Goal: Communication & Community: Answer question/provide support

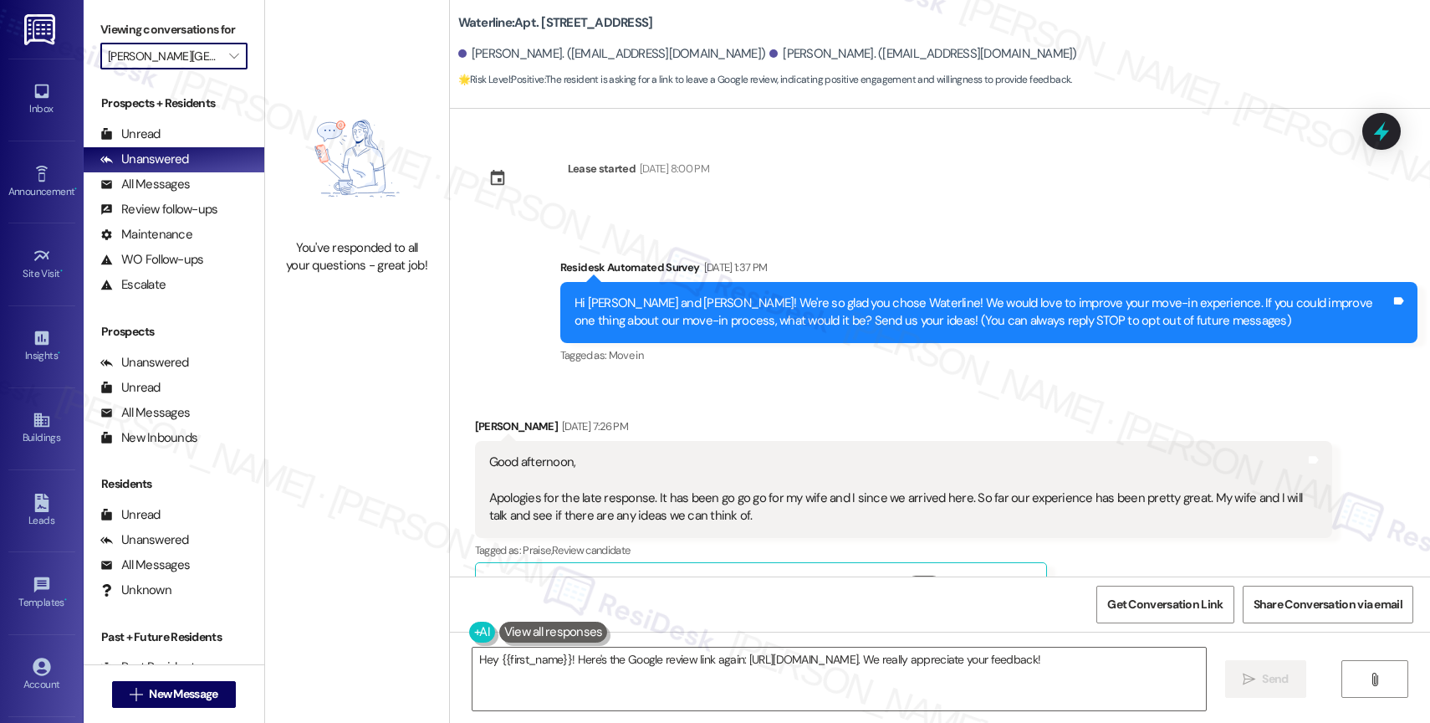
scroll to position [2728, 0]
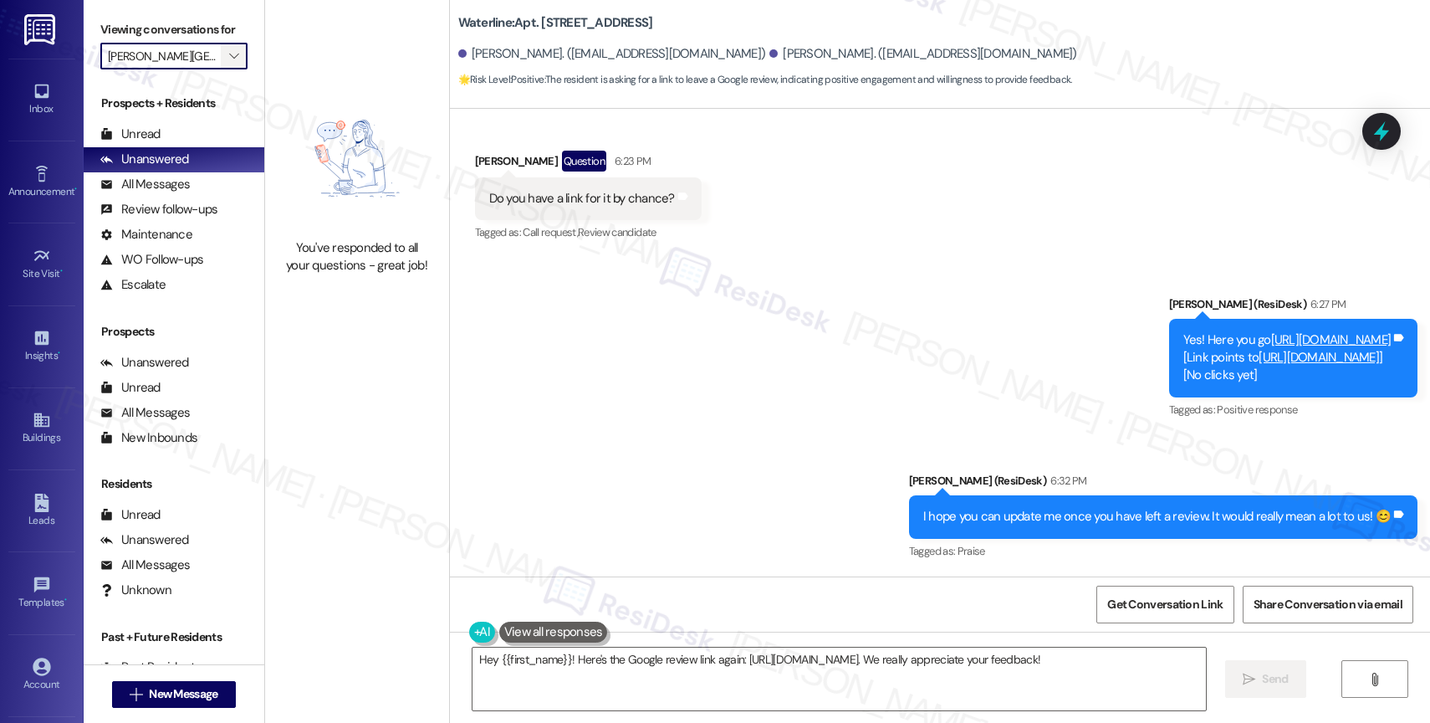
click at [229, 63] on icon "" at bounding box center [233, 55] width 9 height 13
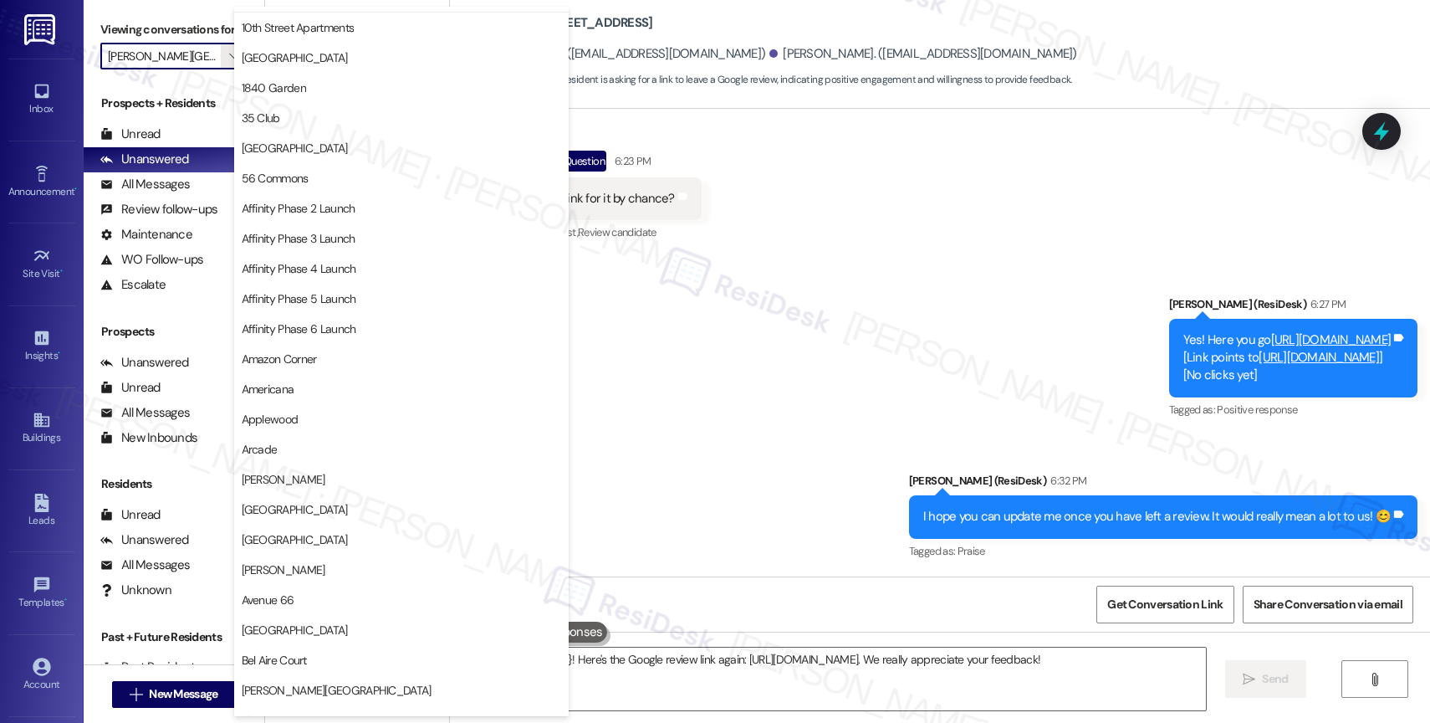
scroll to position [0, 0]
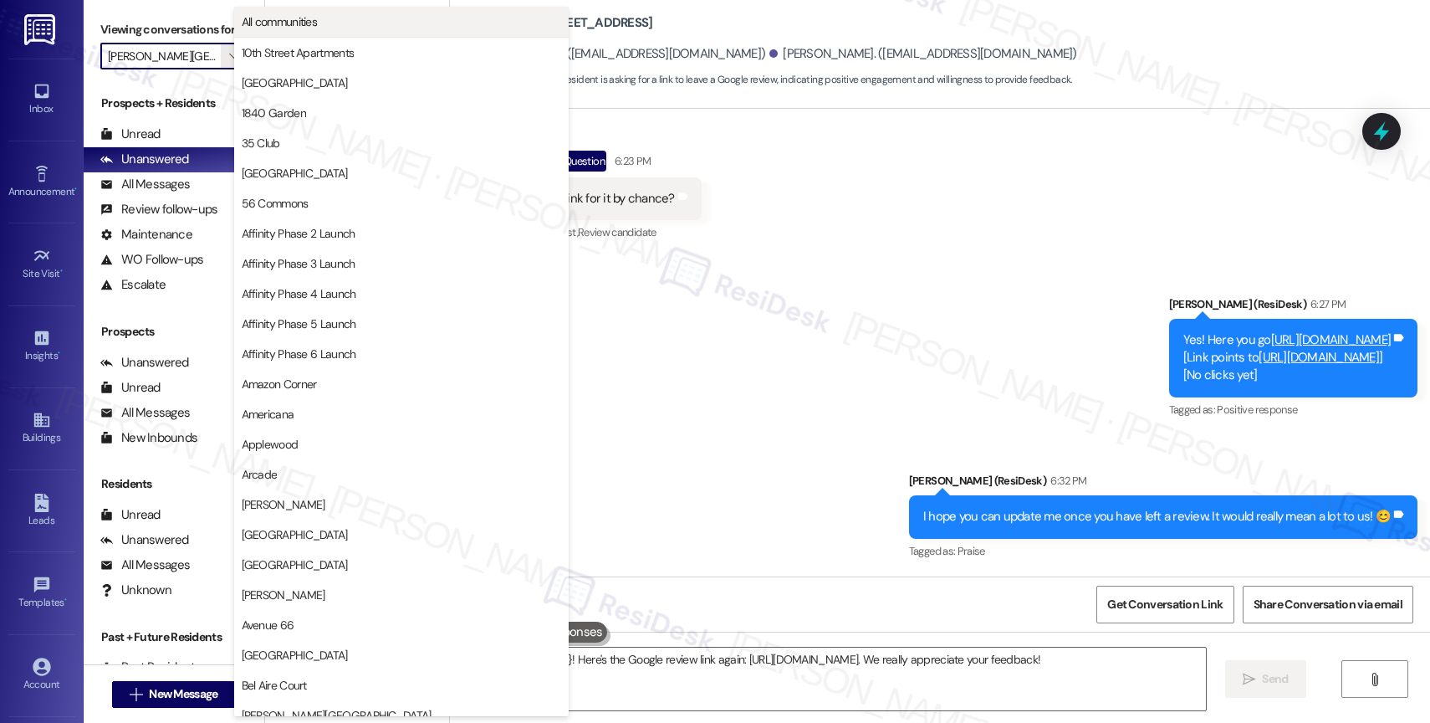
click at [321, 18] on span "All communities" at bounding box center [402, 21] width 320 height 17
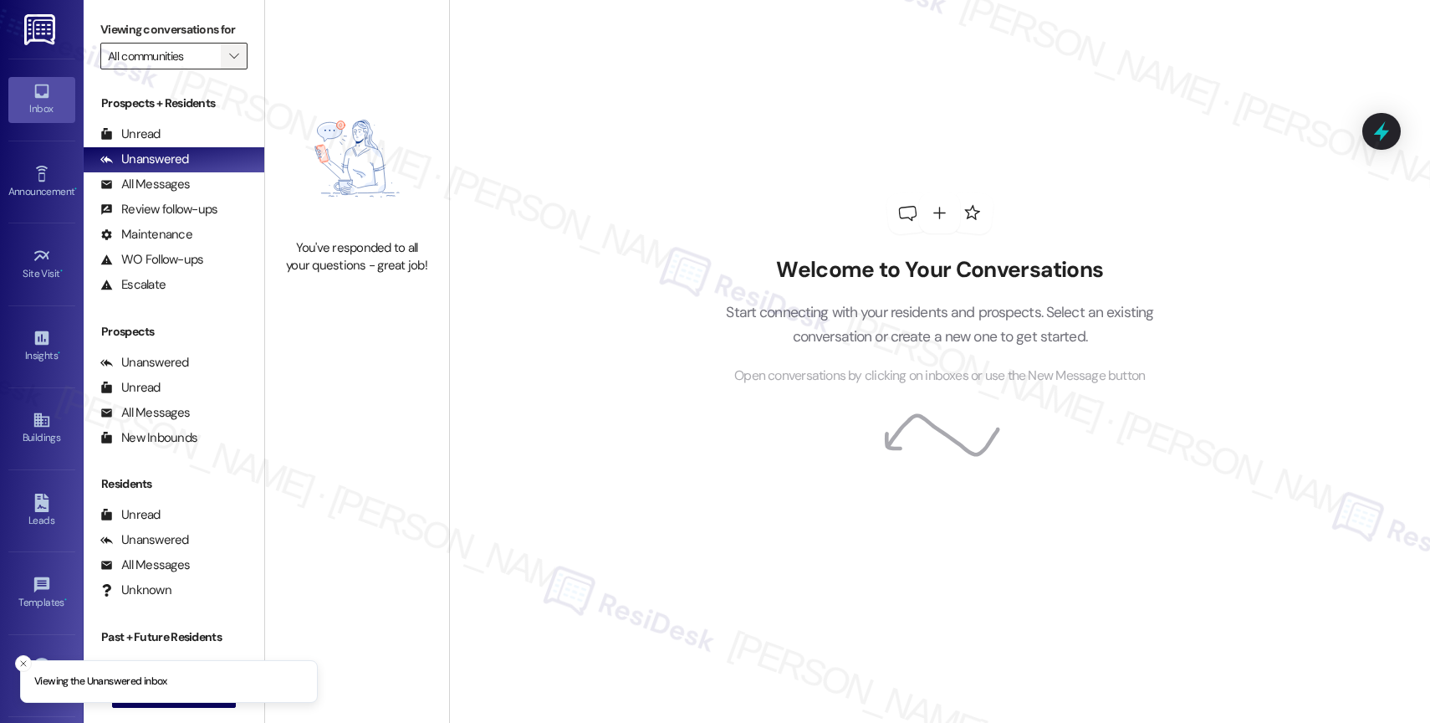
click at [228, 69] on span "" at bounding box center [234, 56] width 16 height 27
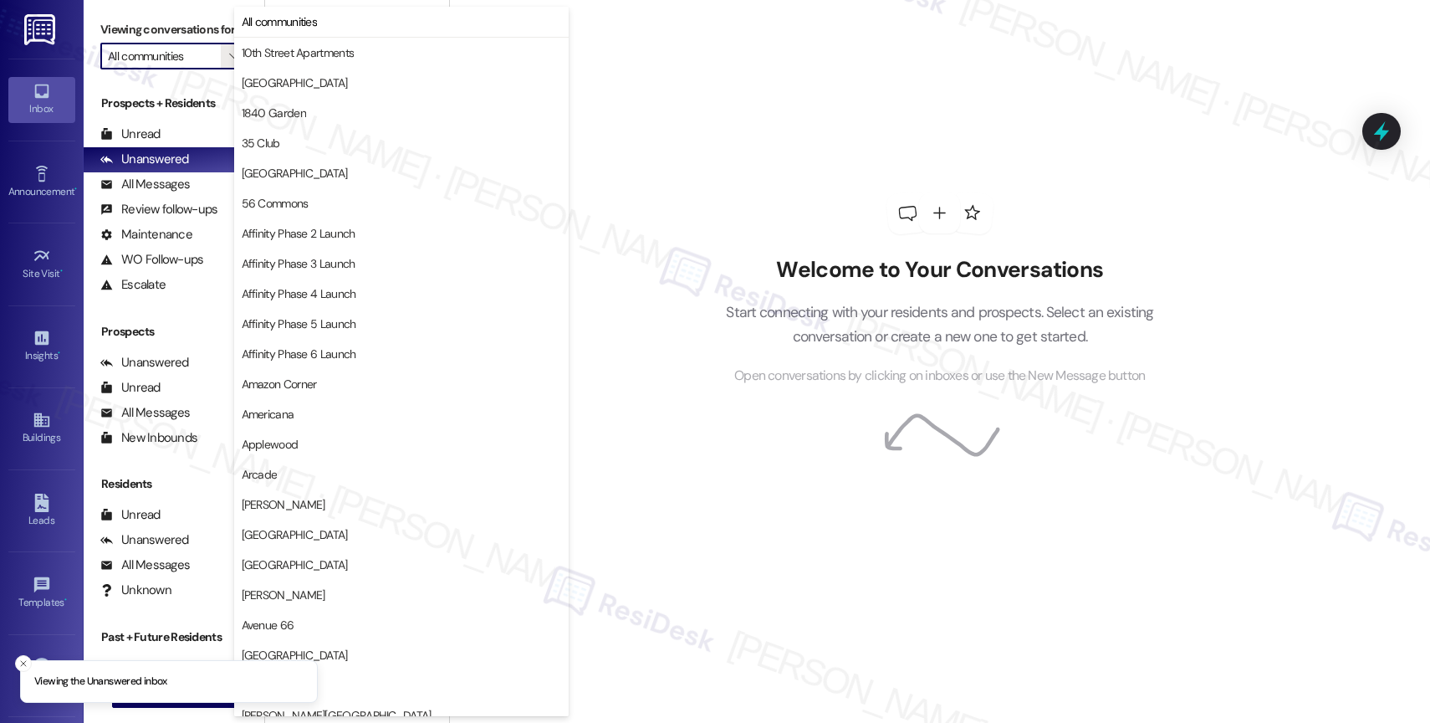
click at [321, 23] on span "All communities" at bounding box center [402, 21] width 320 height 17
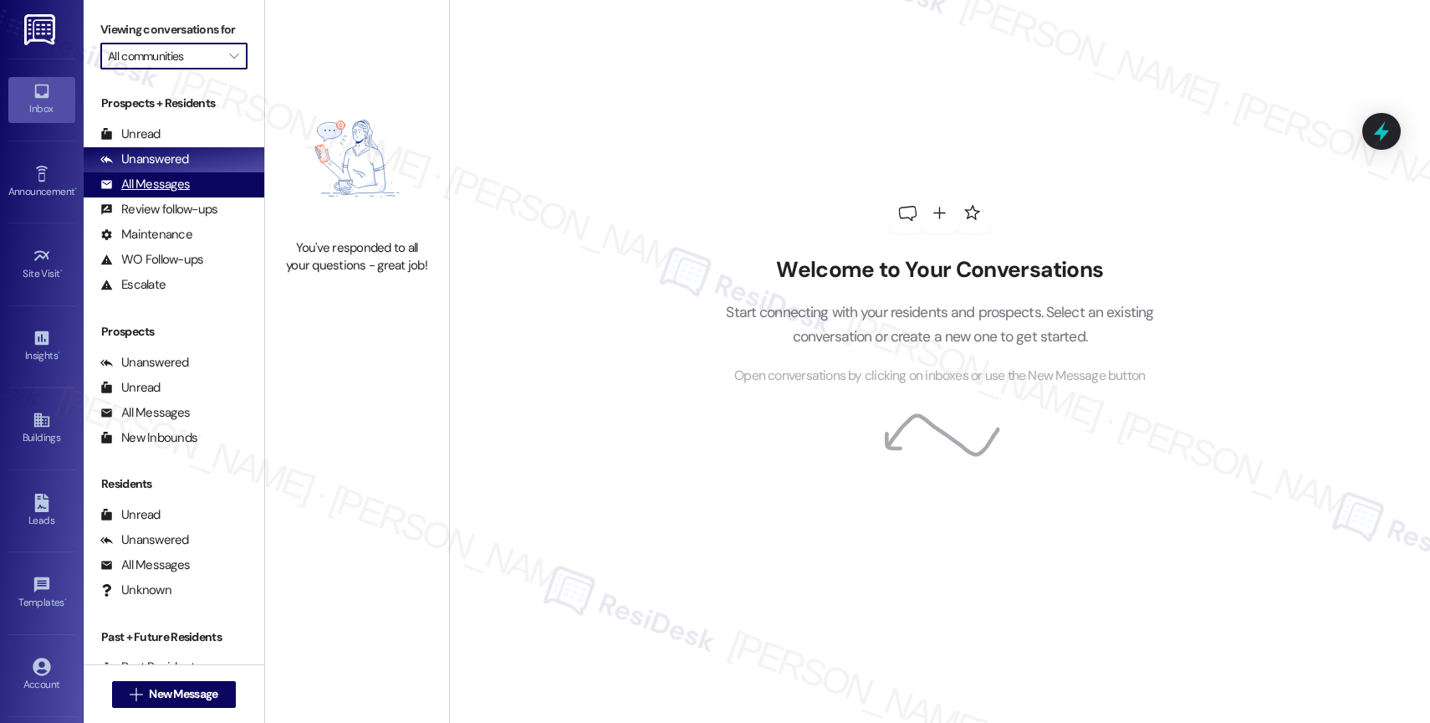
click at [179, 193] on div "All Messages" at bounding box center [144, 185] width 89 height 18
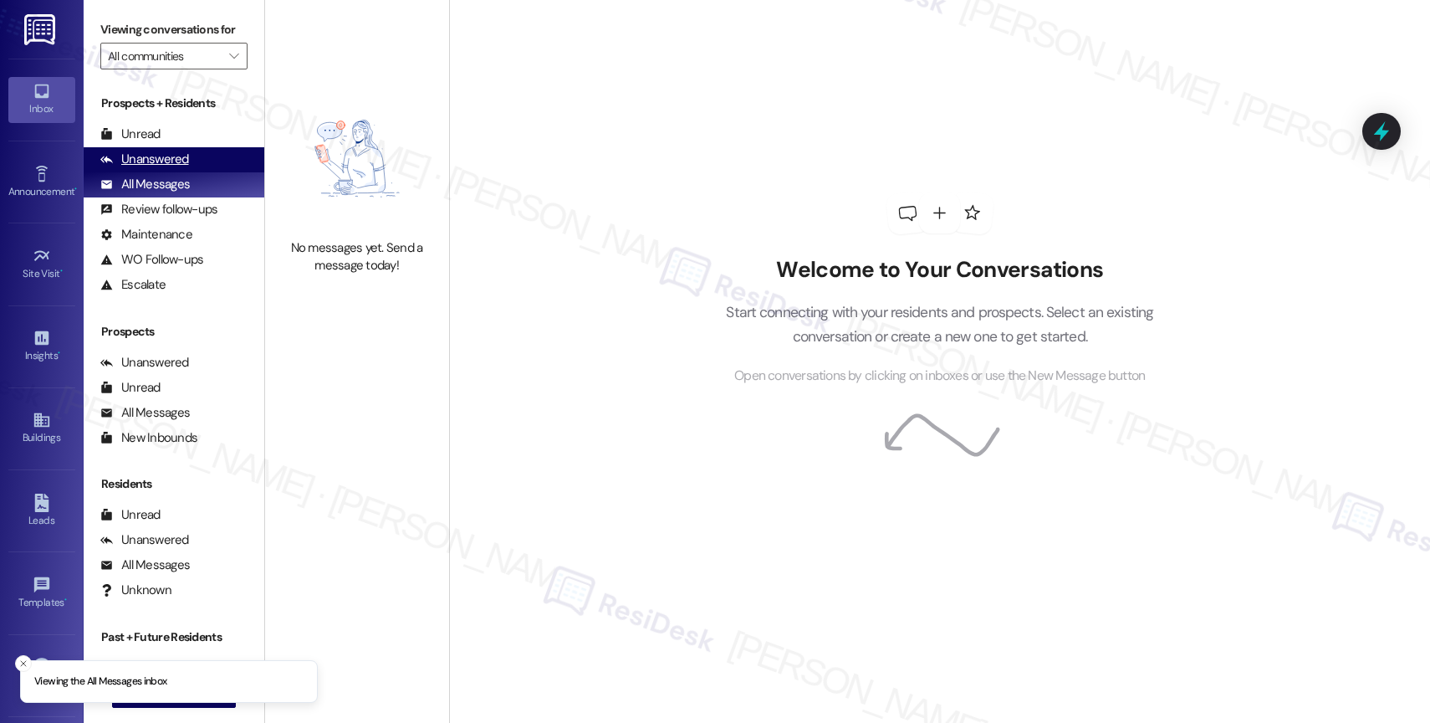
click at [185, 168] on div "Unanswered" at bounding box center [144, 160] width 89 height 18
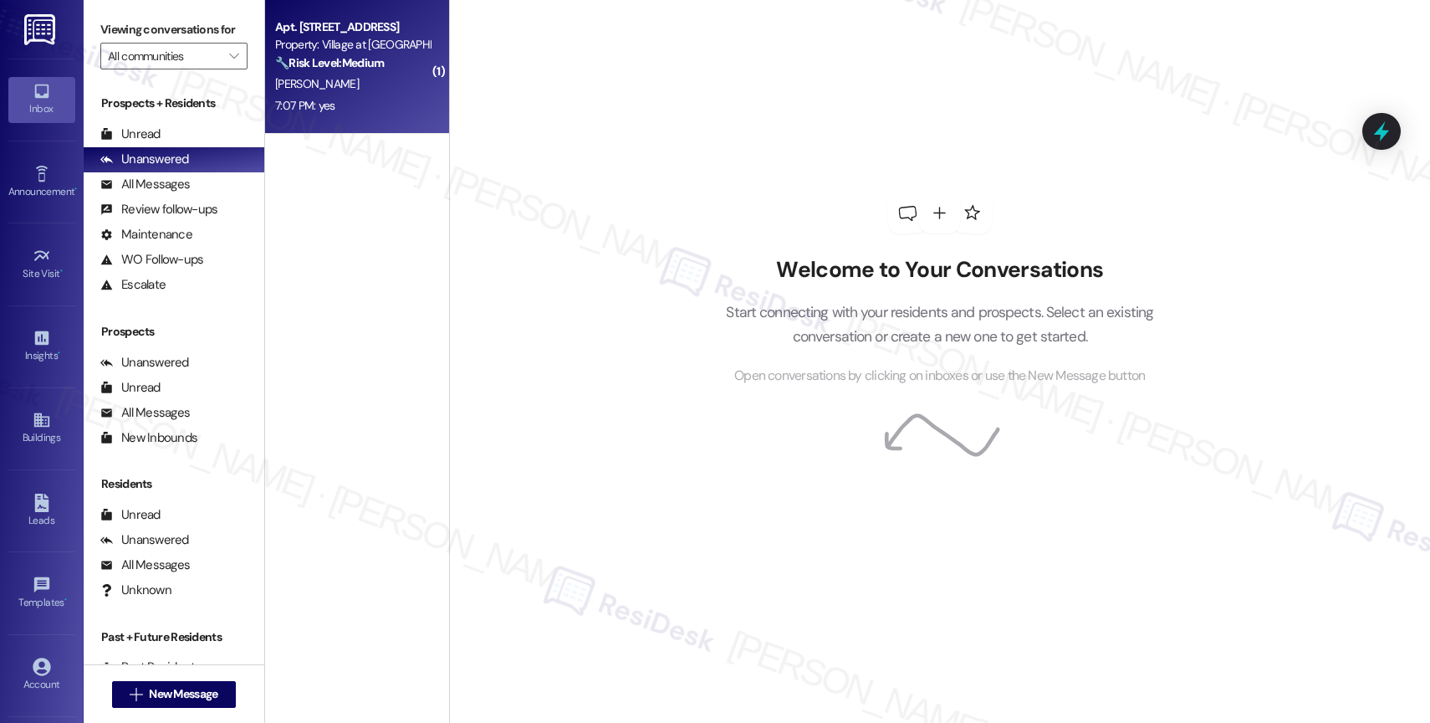
click at [373, 78] on div "[PERSON_NAME]" at bounding box center [353, 84] width 158 height 21
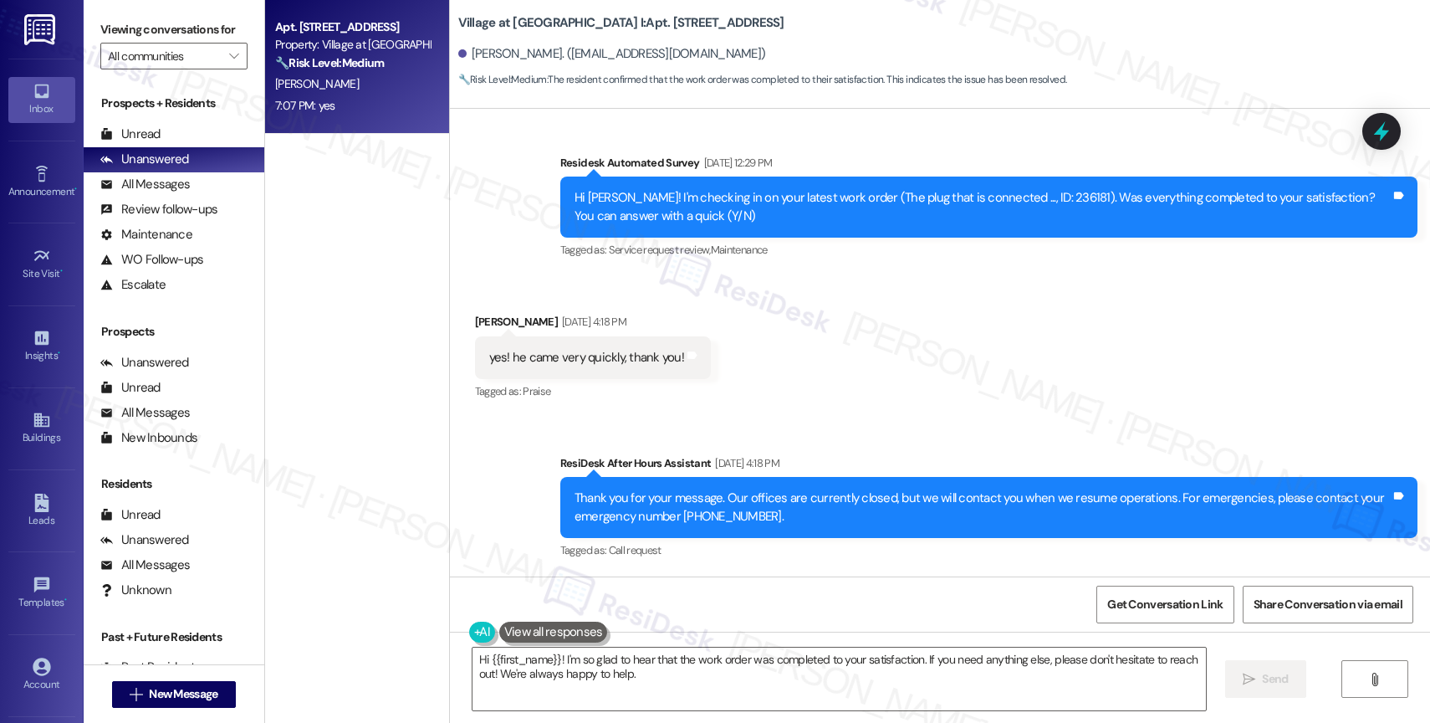
scroll to position [2271, 0]
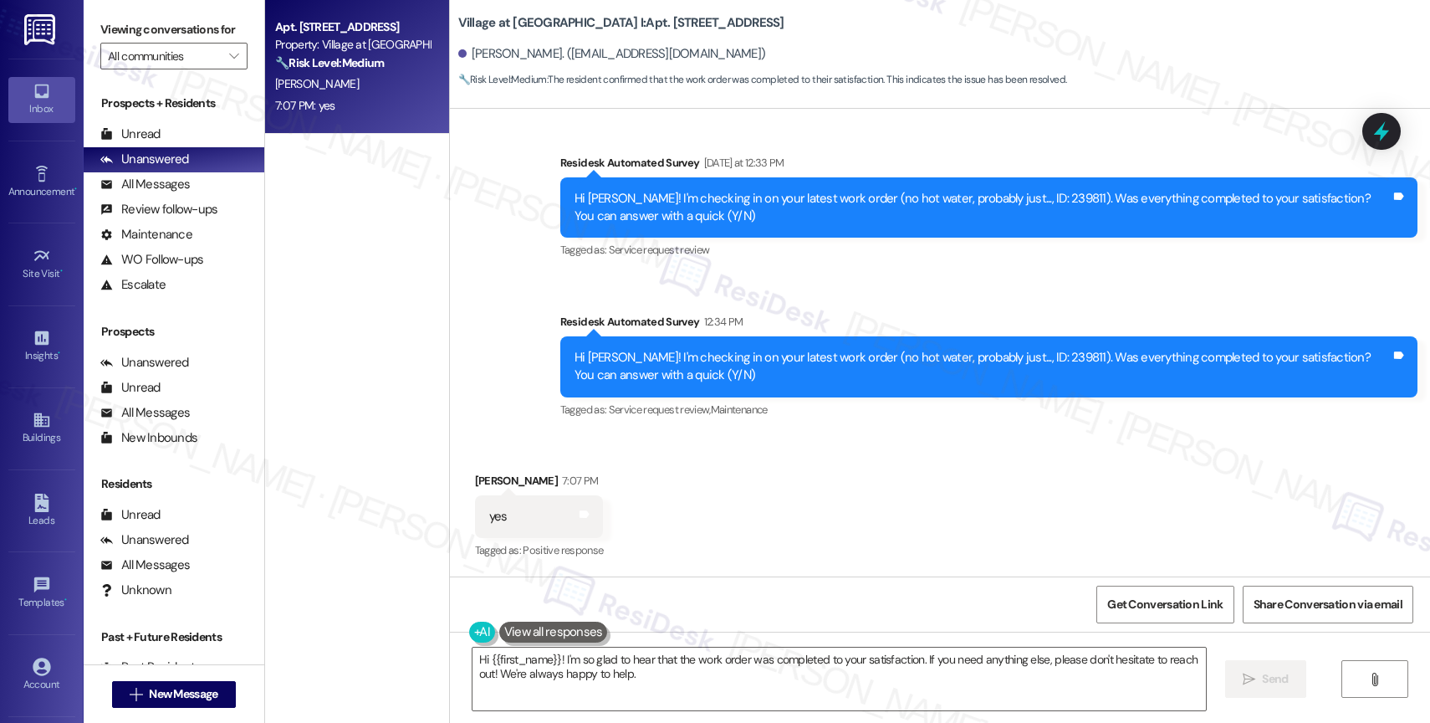
click at [477, 659] on textarea "Hi {{first_name}}! I'm so glad to hear that the work order was completed to you…" at bounding box center [840, 678] width 734 height 63
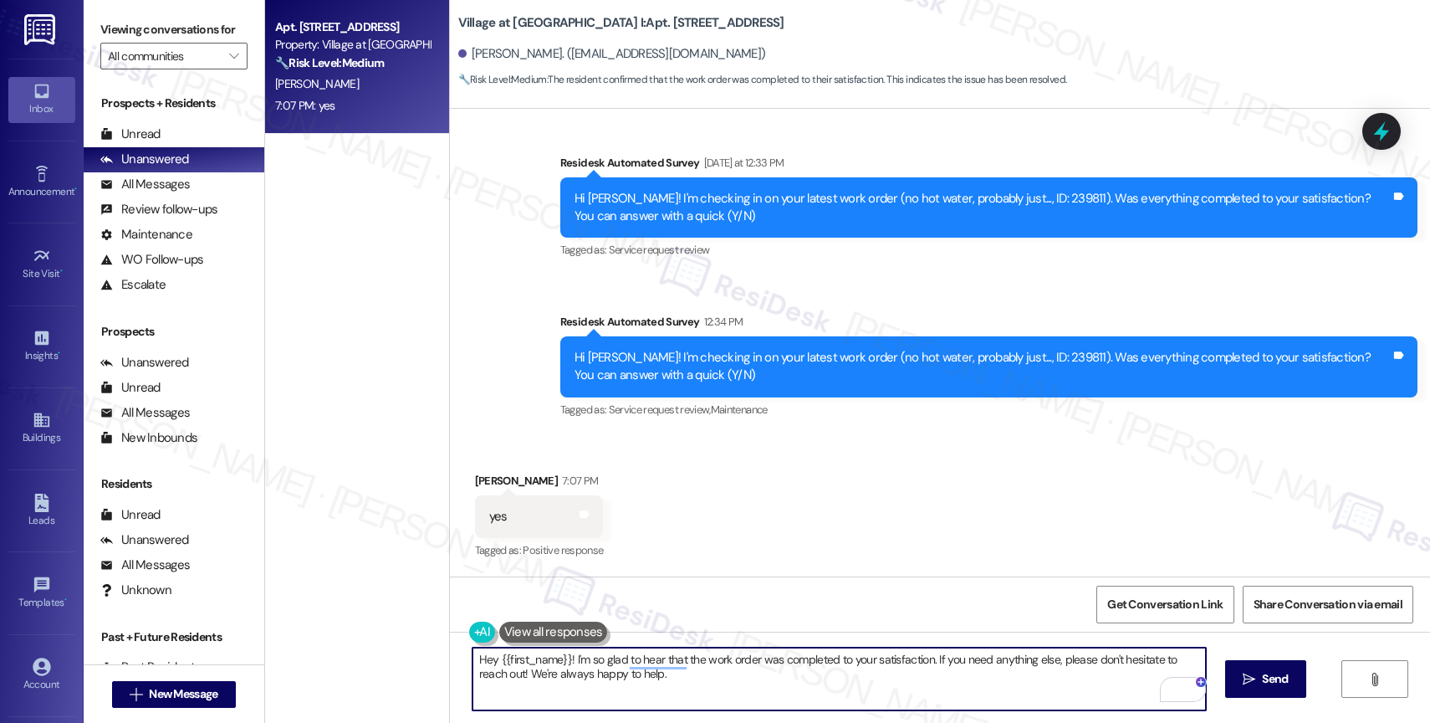
click at [662, 672] on textarea "Hey {{first_name}}! I'm so glad to hear that the work order was completed to yo…" at bounding box center [840, 678] width 734 height 63
type textarea "Hey {{first_name}}! I'm so glad to hear that the work order was completed to yo…"
click at [1270, 673] on span "Send" at bounding box center [1275, 679] width 26 height 18
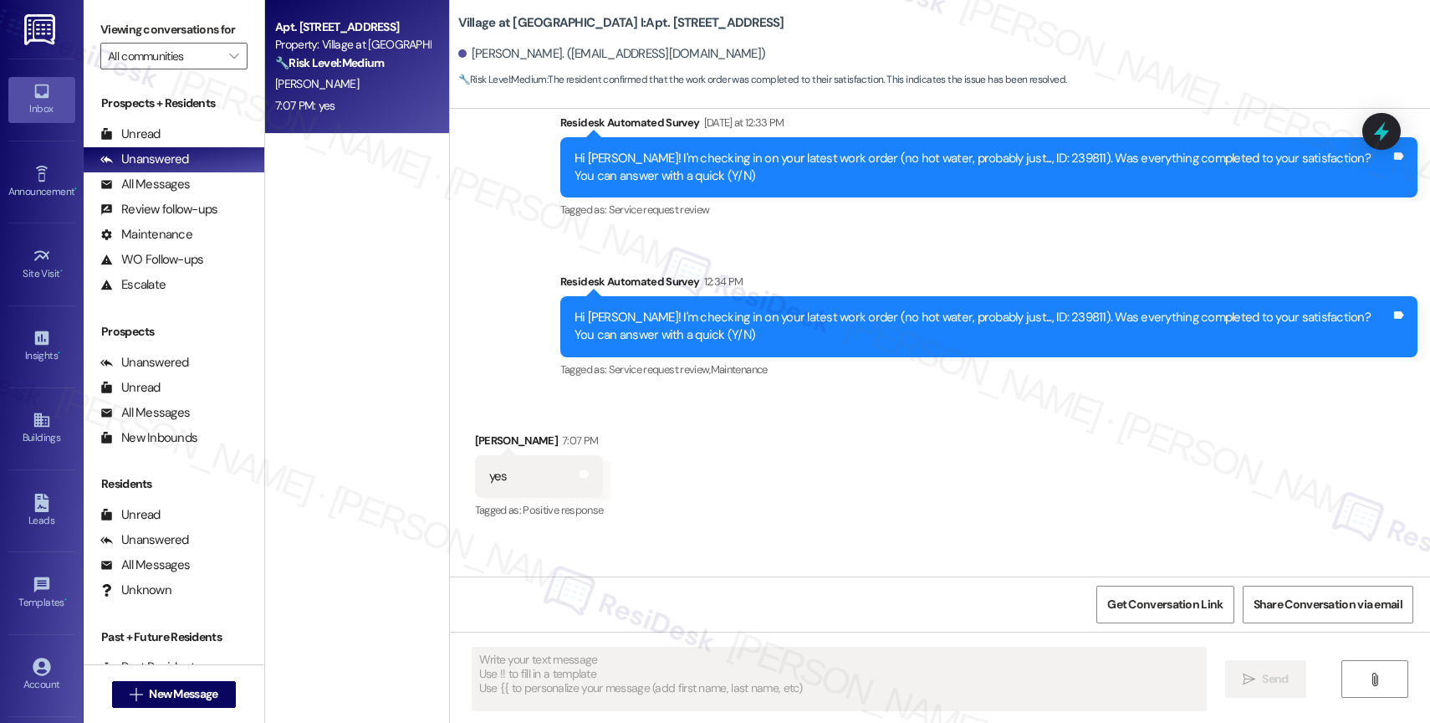
scroll to position [2405, 0]
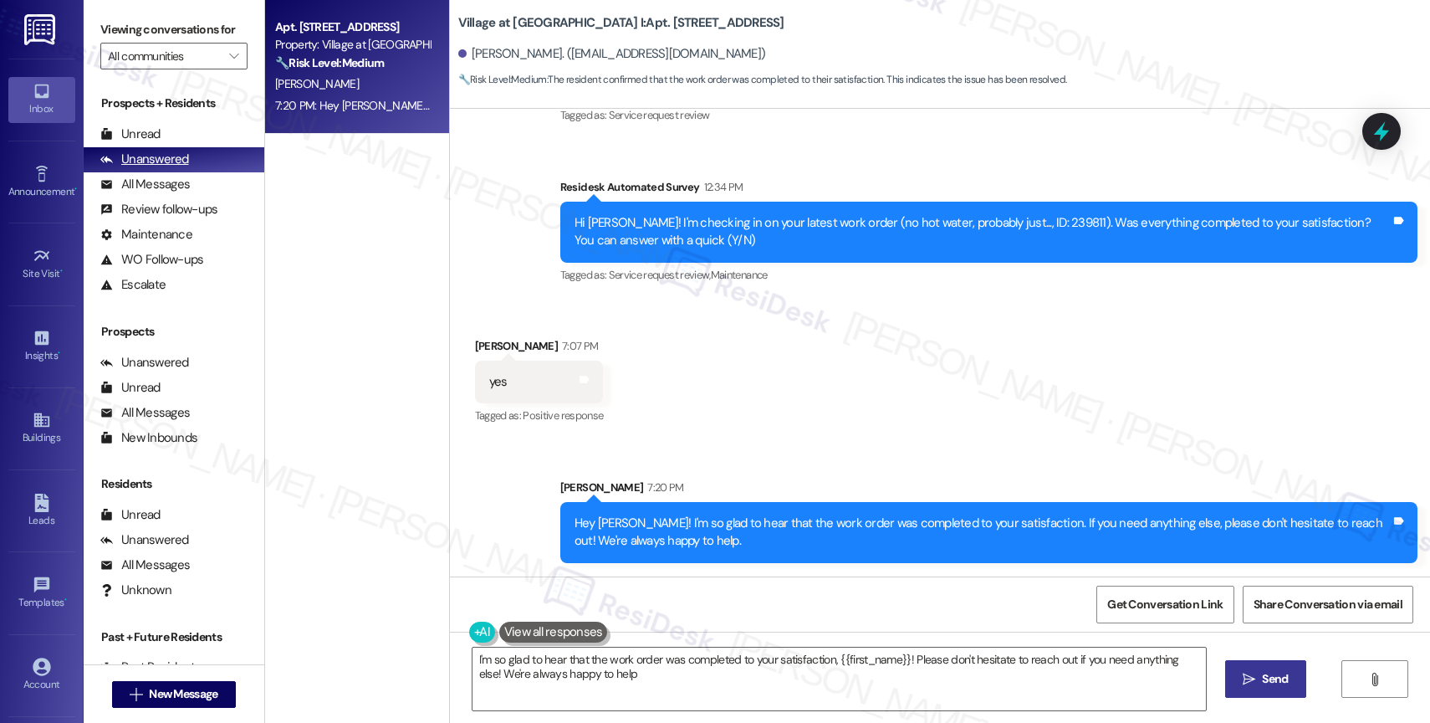
type textarea "I'm so glad to hear that the work order was completed to your satisfaction, {{f…"
click at [175, 193] on div "All Messages" at bounding box center [144, 185] width 89 height 18
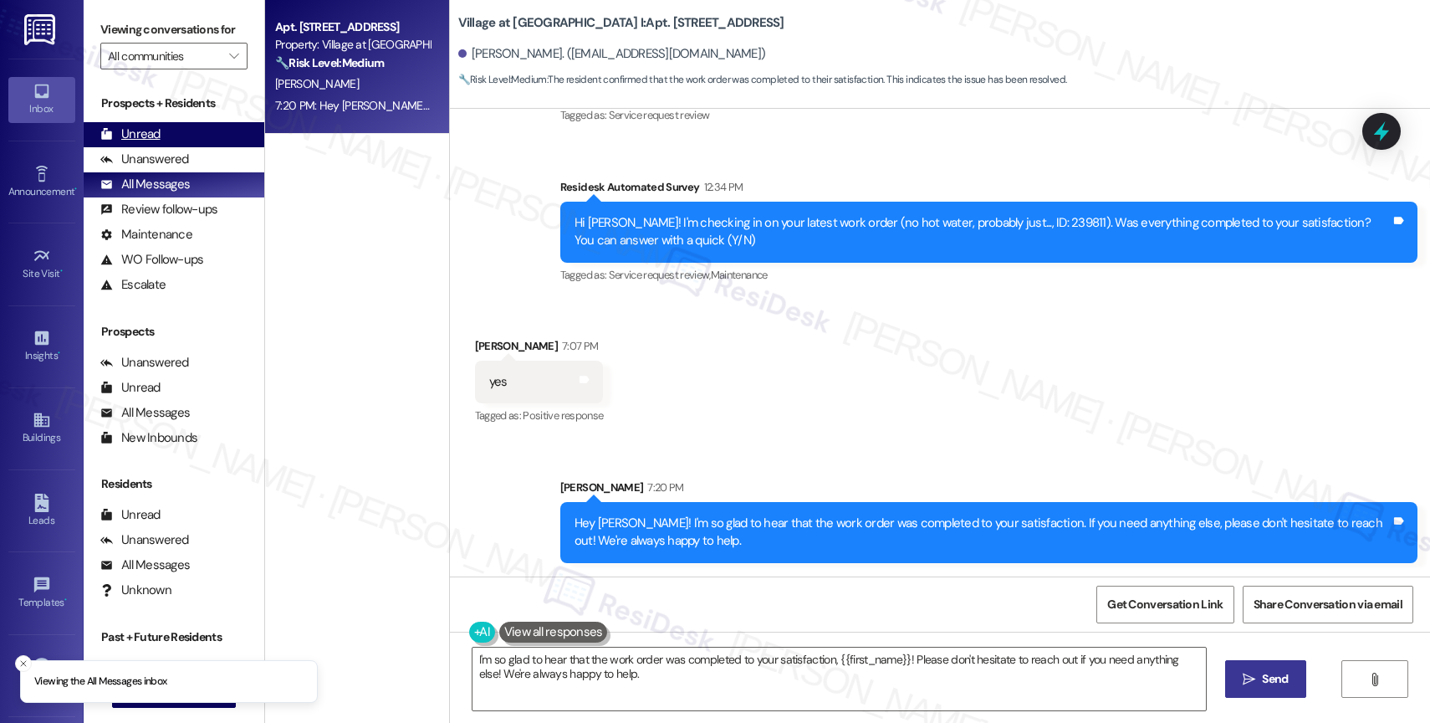
click at [179, 147] on div "Unread (0)" at bounding box center [174, 134] width 181 height 25
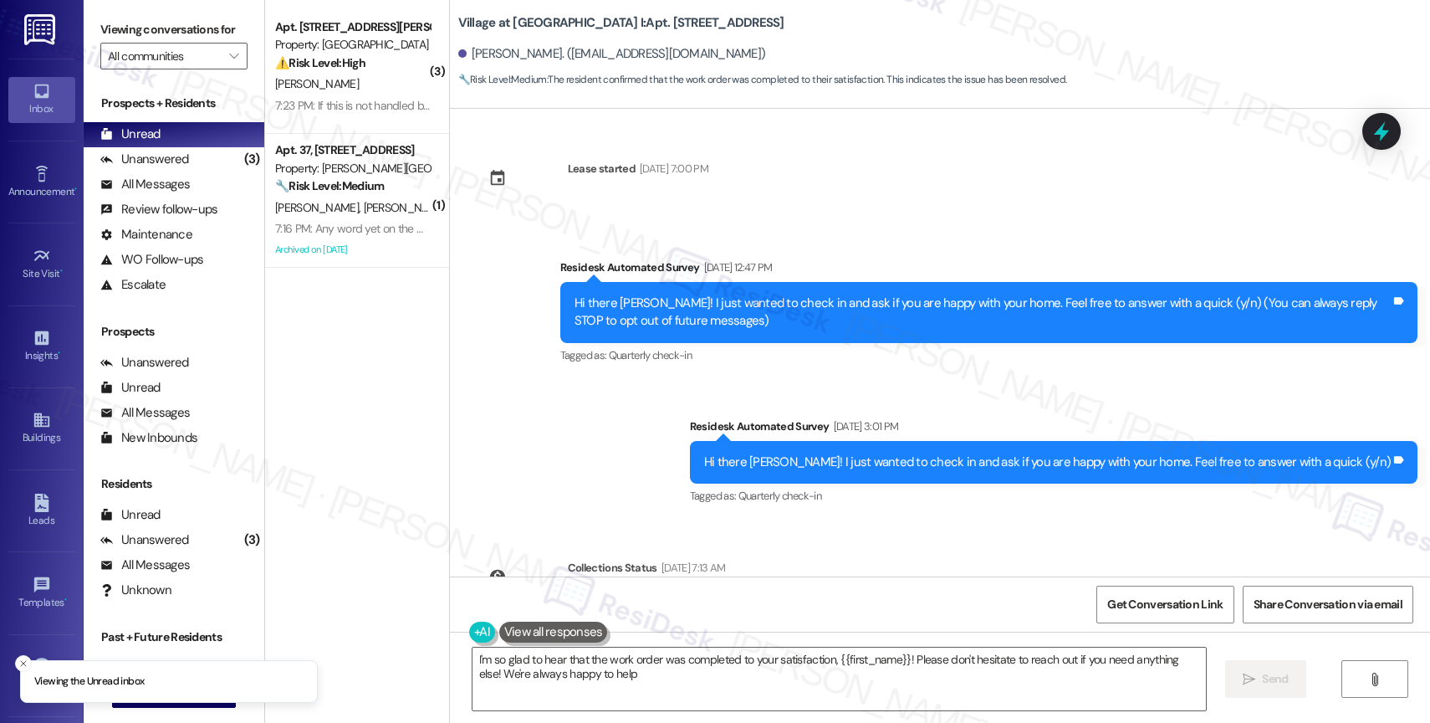
type textarea "I'm so glad to hear that the work order was completed to your satisfaction, {{f…"
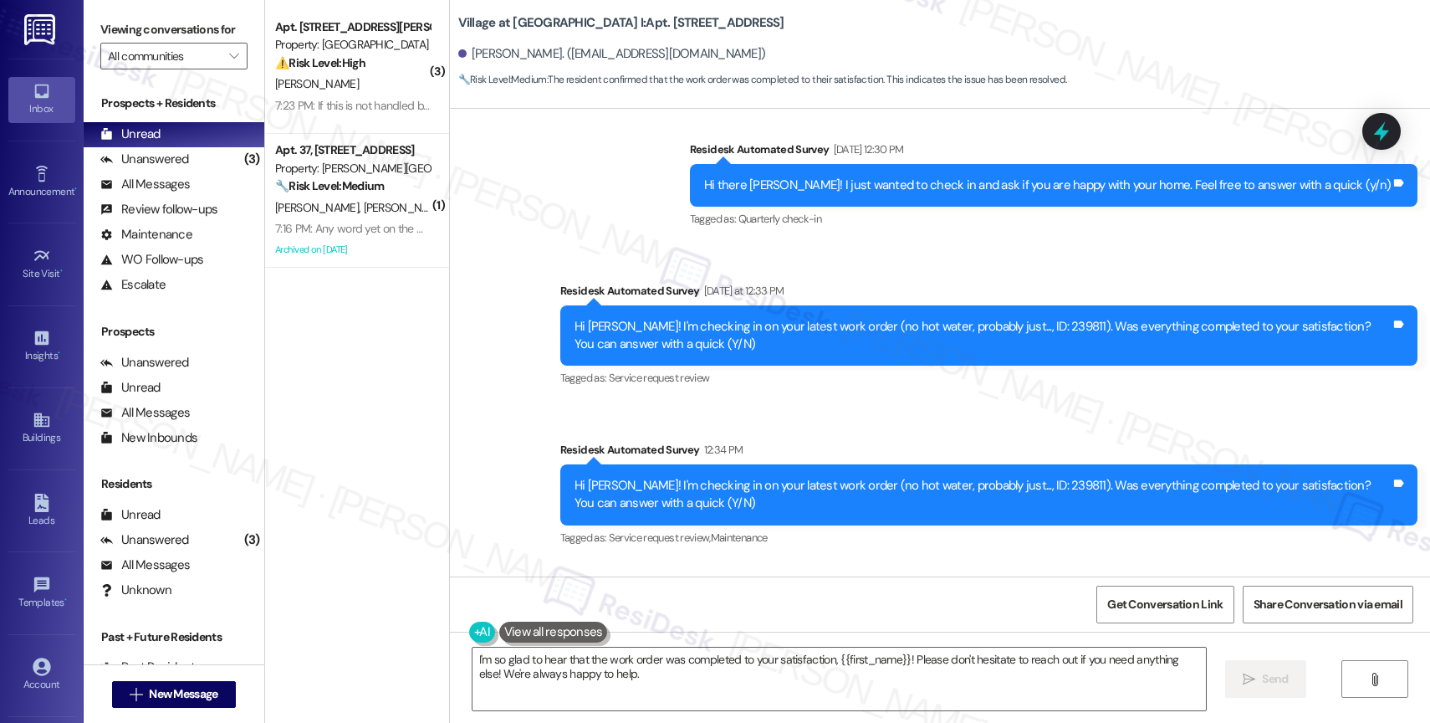
scroll to position [2270, 0]
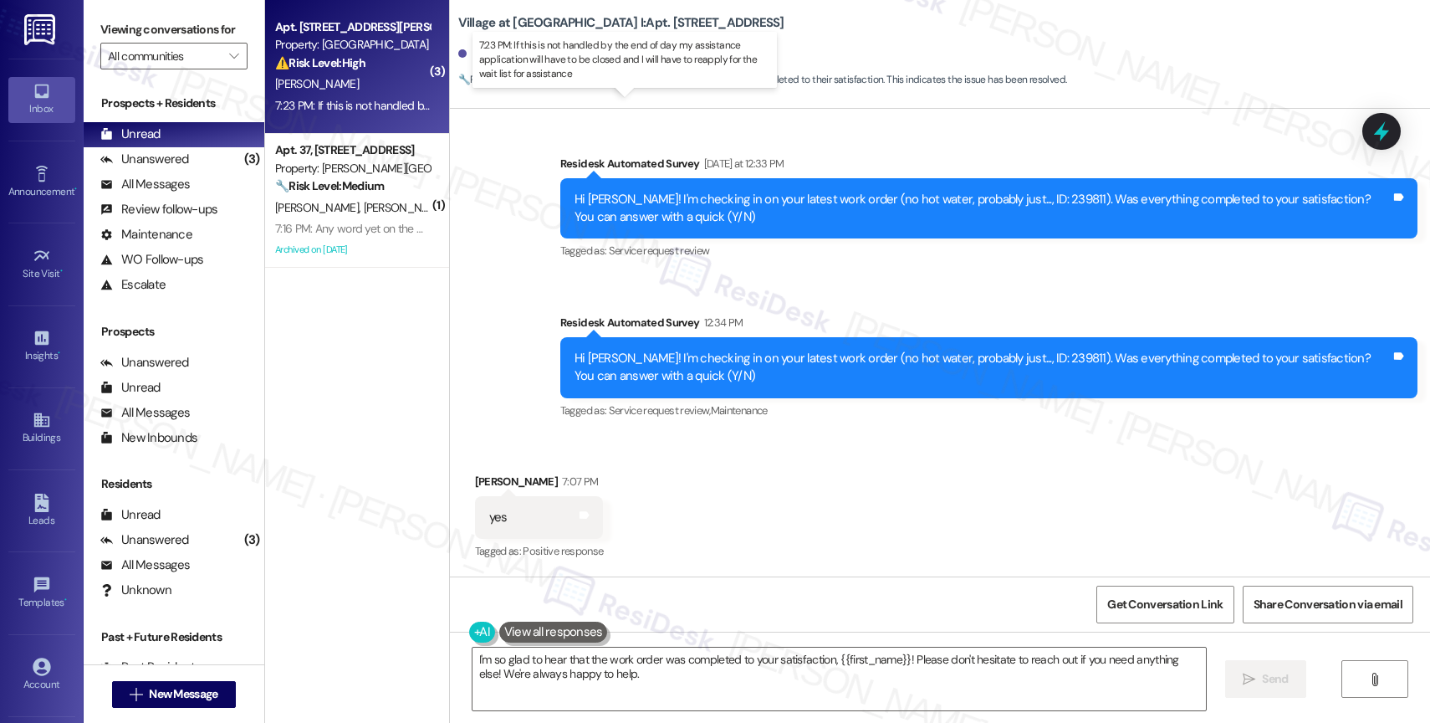
click at [355, 101] on div "7:23 PM: If this is not handled by the end of day my assistance application wil…" at bounding box center [641, 105] width 732 height 15
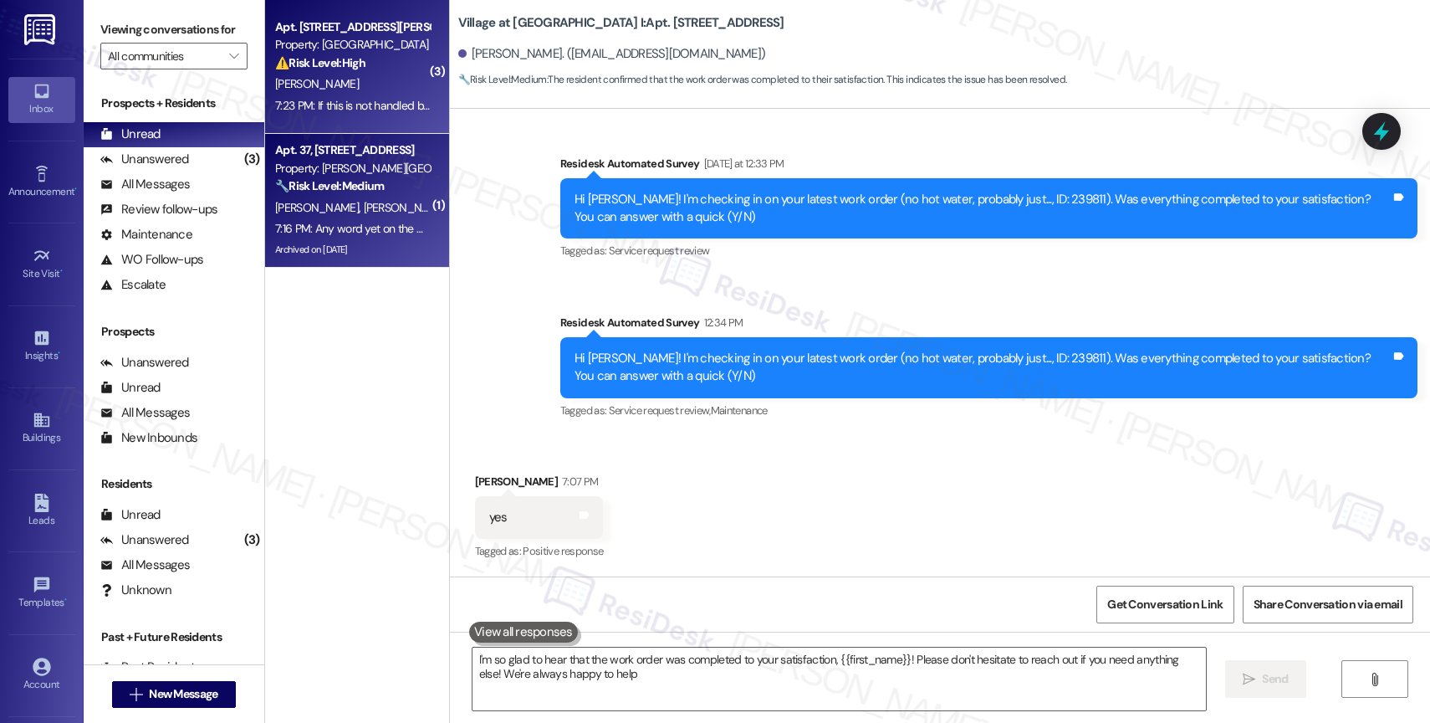
type textarea "I'm so glad to hear that the work order was completed to your satisfaction, {{f…"
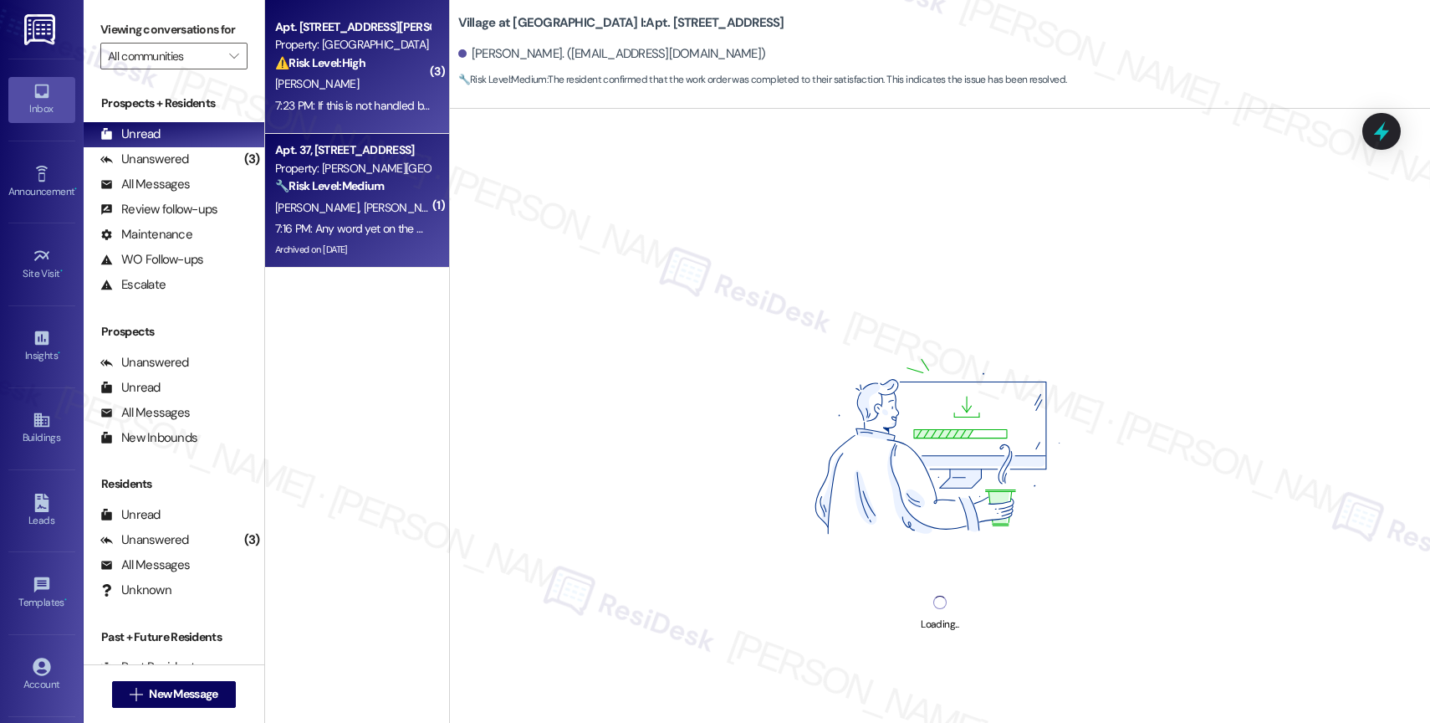
click at [344, 247] on div "Archived on [DATE]" at bounding box center [353, 249] width 158 height 21
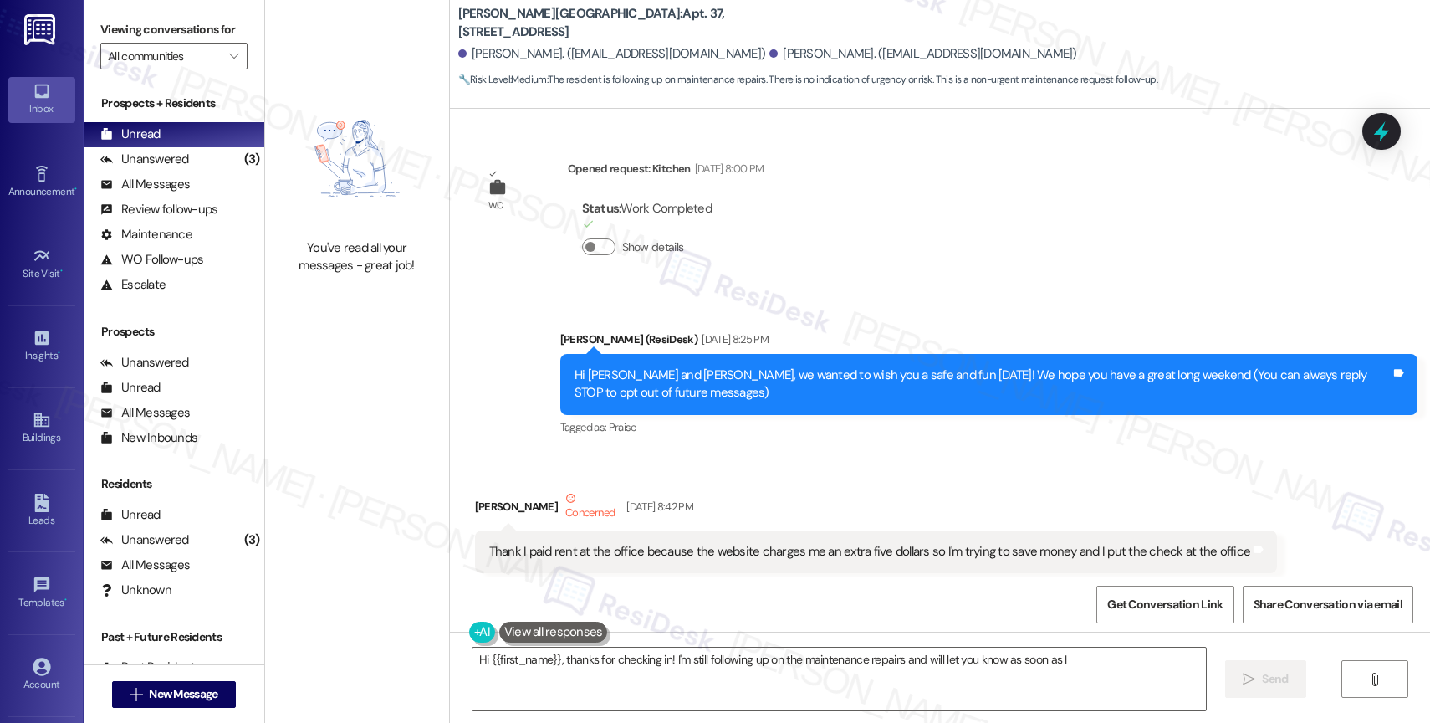
scroll to position [93892, 0]
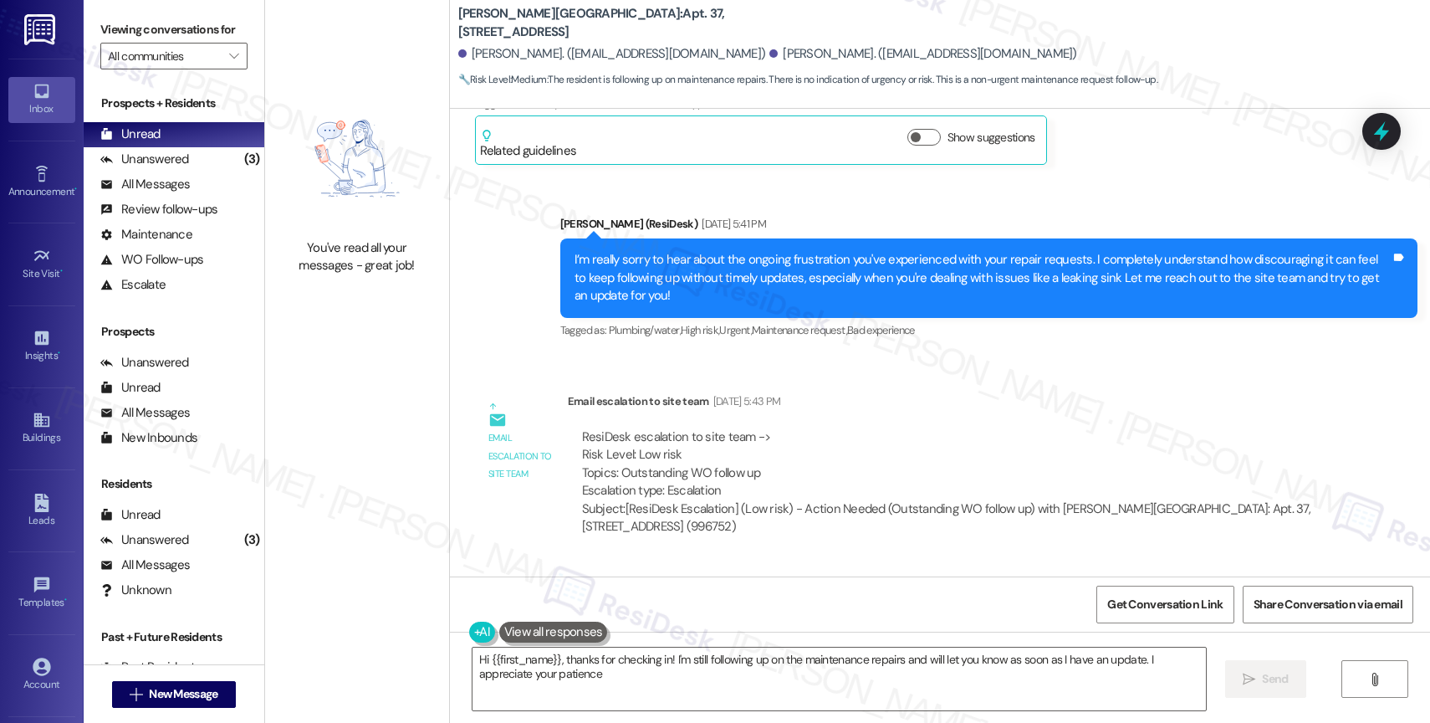
type textarea "Hi {{first_name}}, thanks for checking in! I'm still following up on the mainte…"
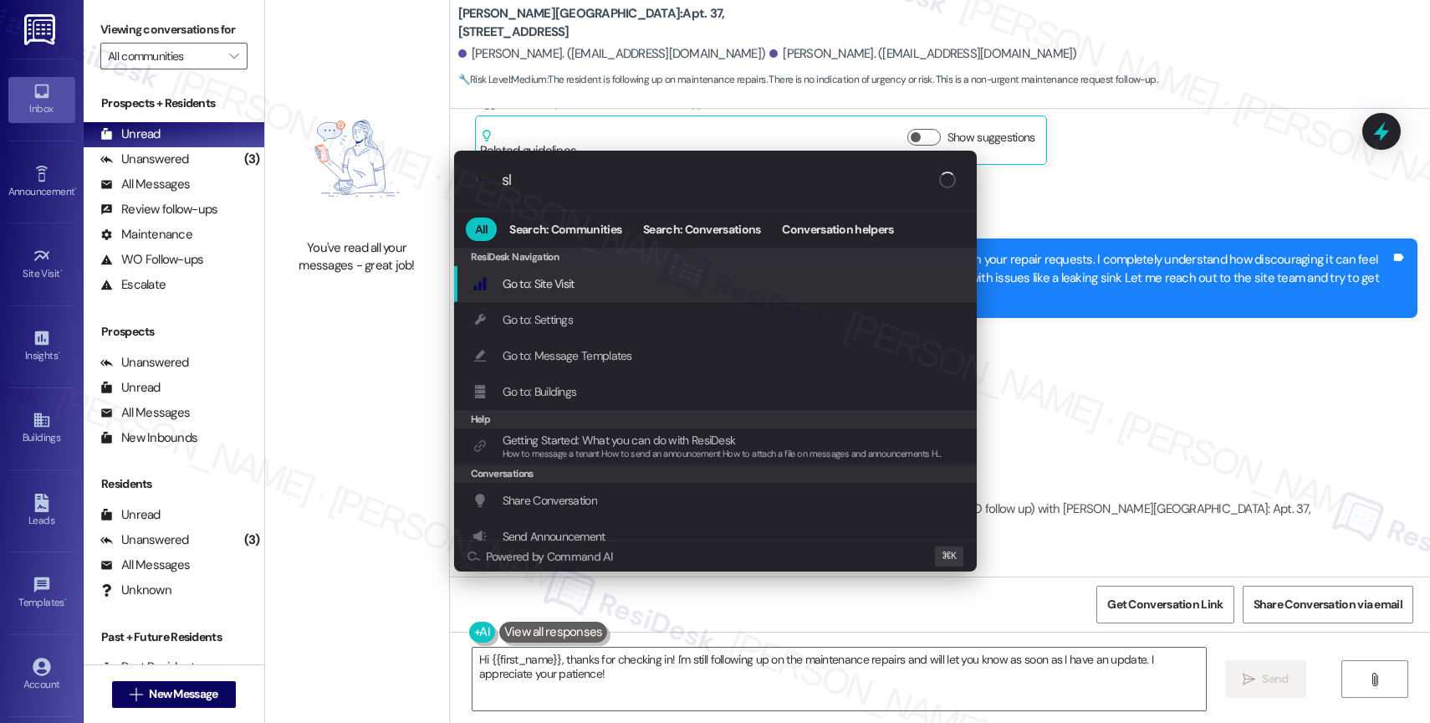
type input "sla"
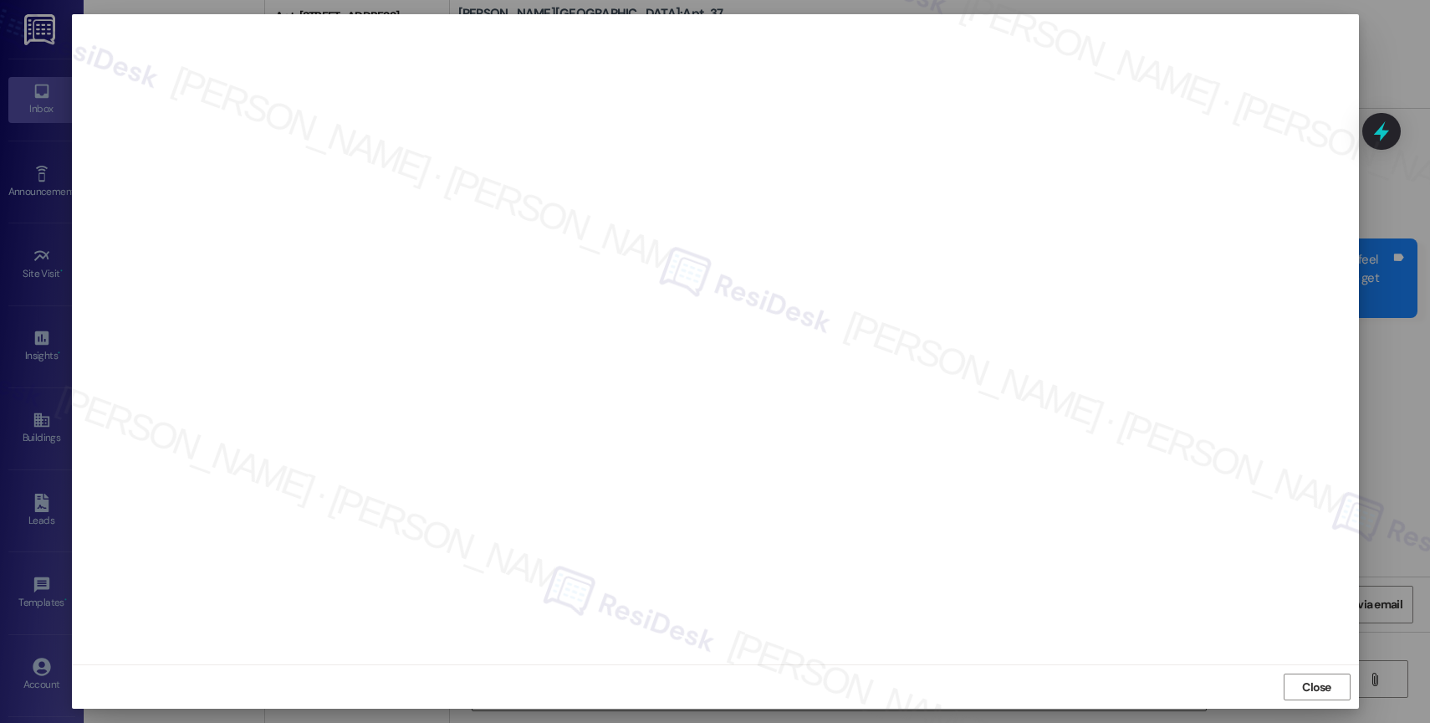
scroll to position [93891, 0]
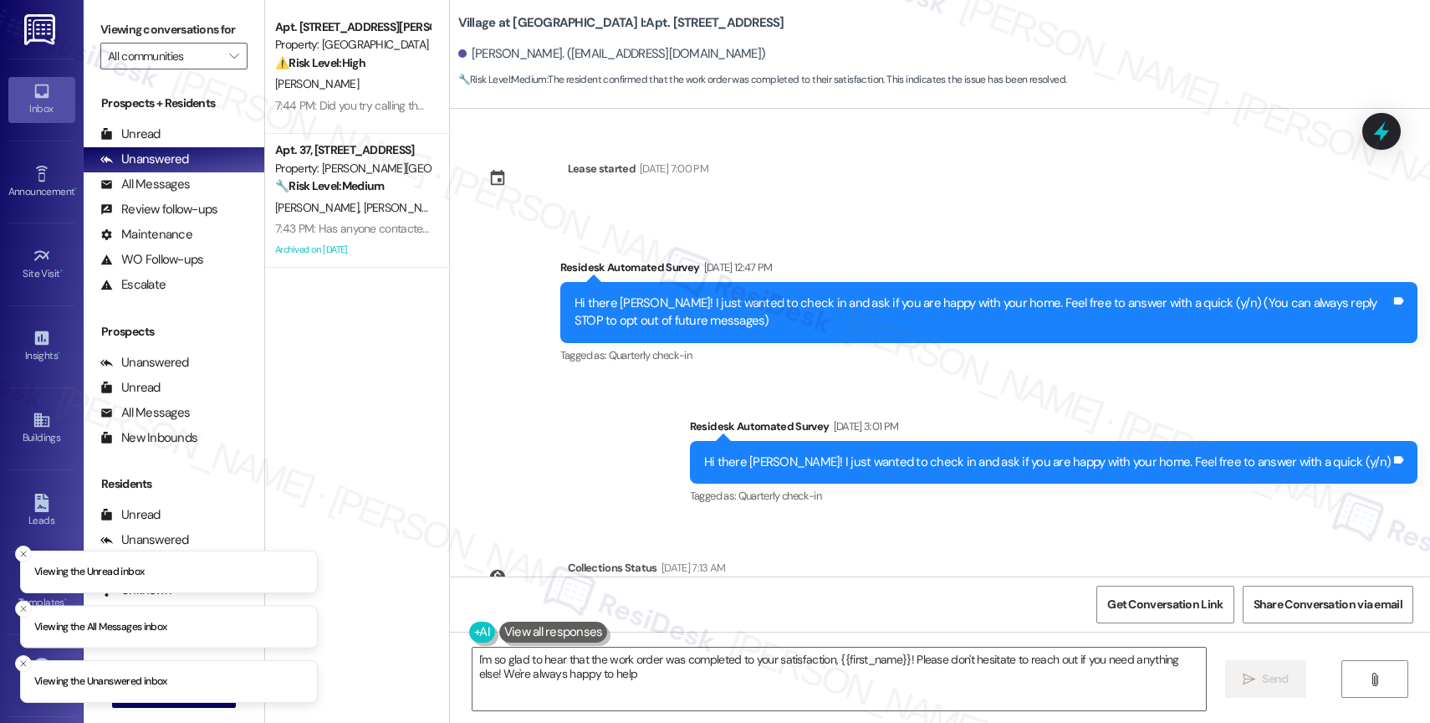
type textarea "I'm so glad to hear that the work order was completed to your satisfaction, {{f…"
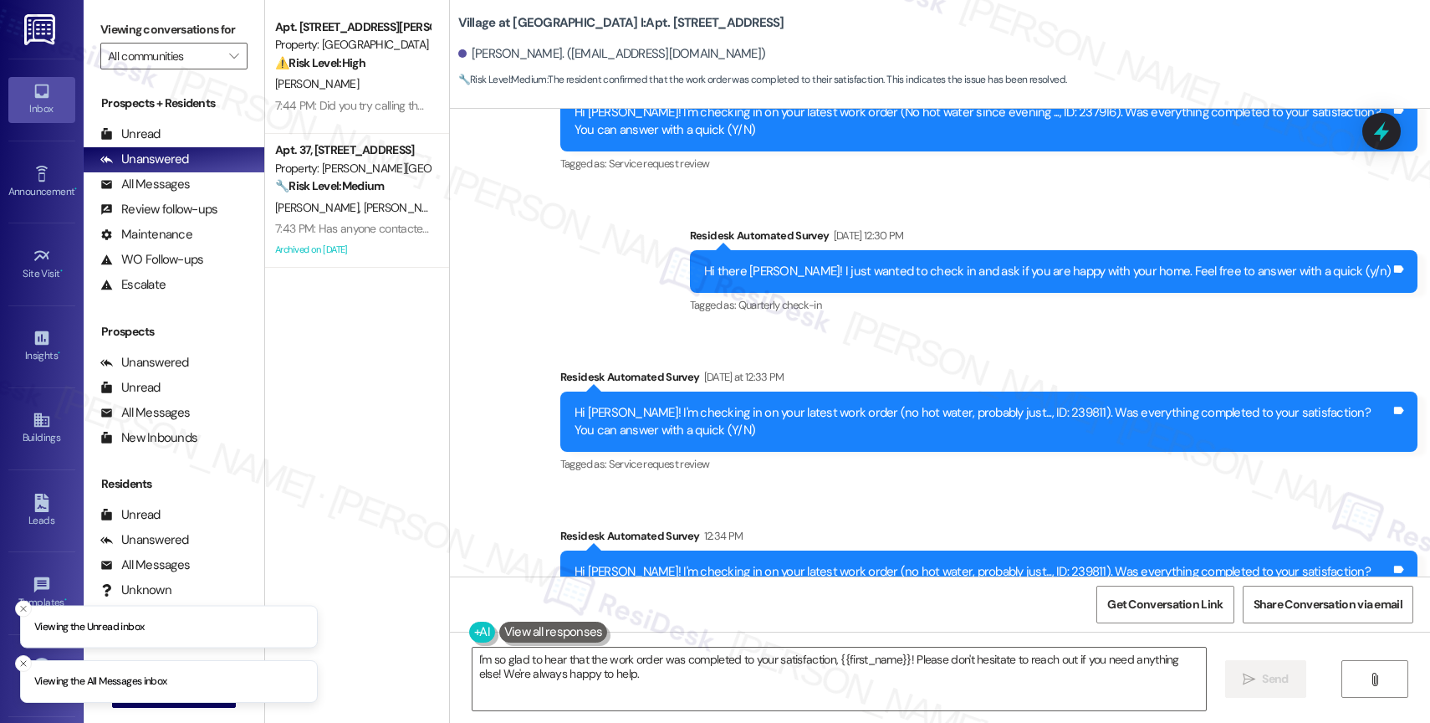
scroll to position [2270, 0]
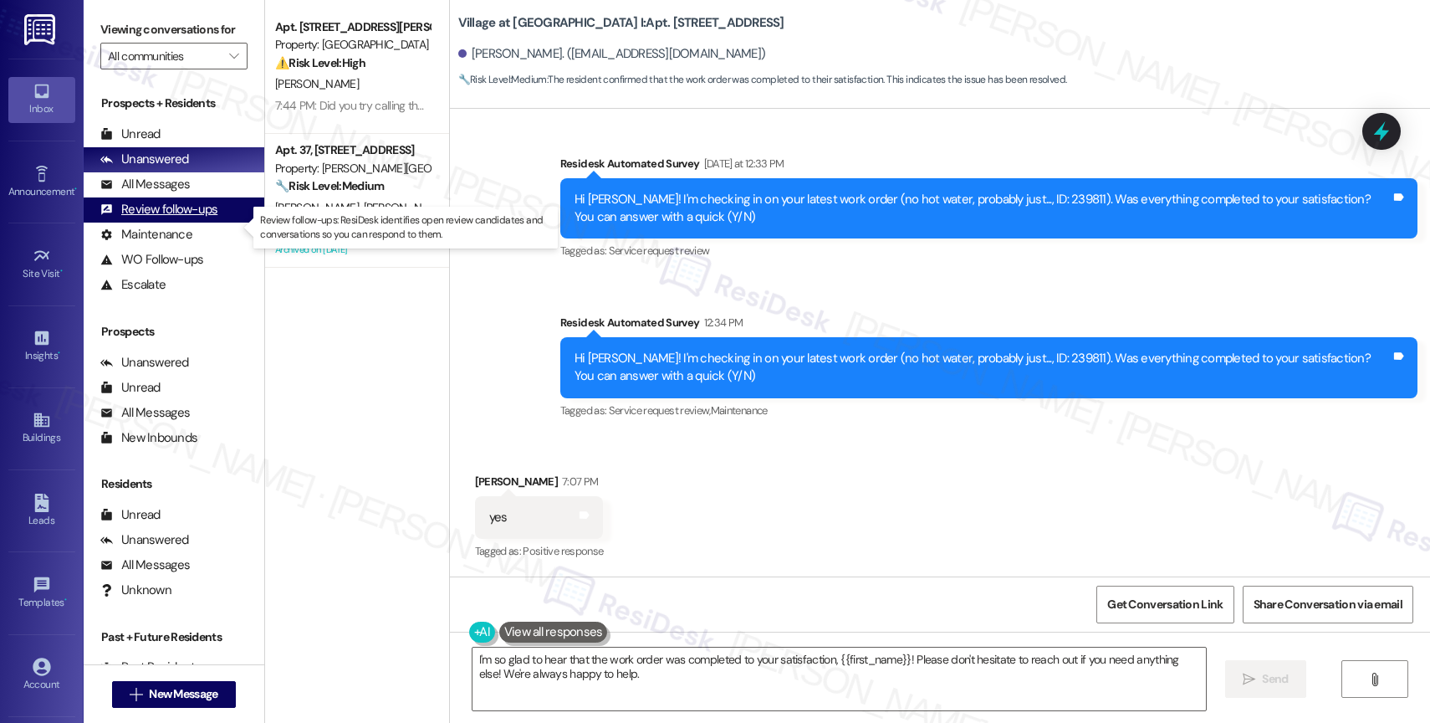
click at [116, 218] on div "Review follow-ups" at bounding box center [158, 210] width 117 height 18
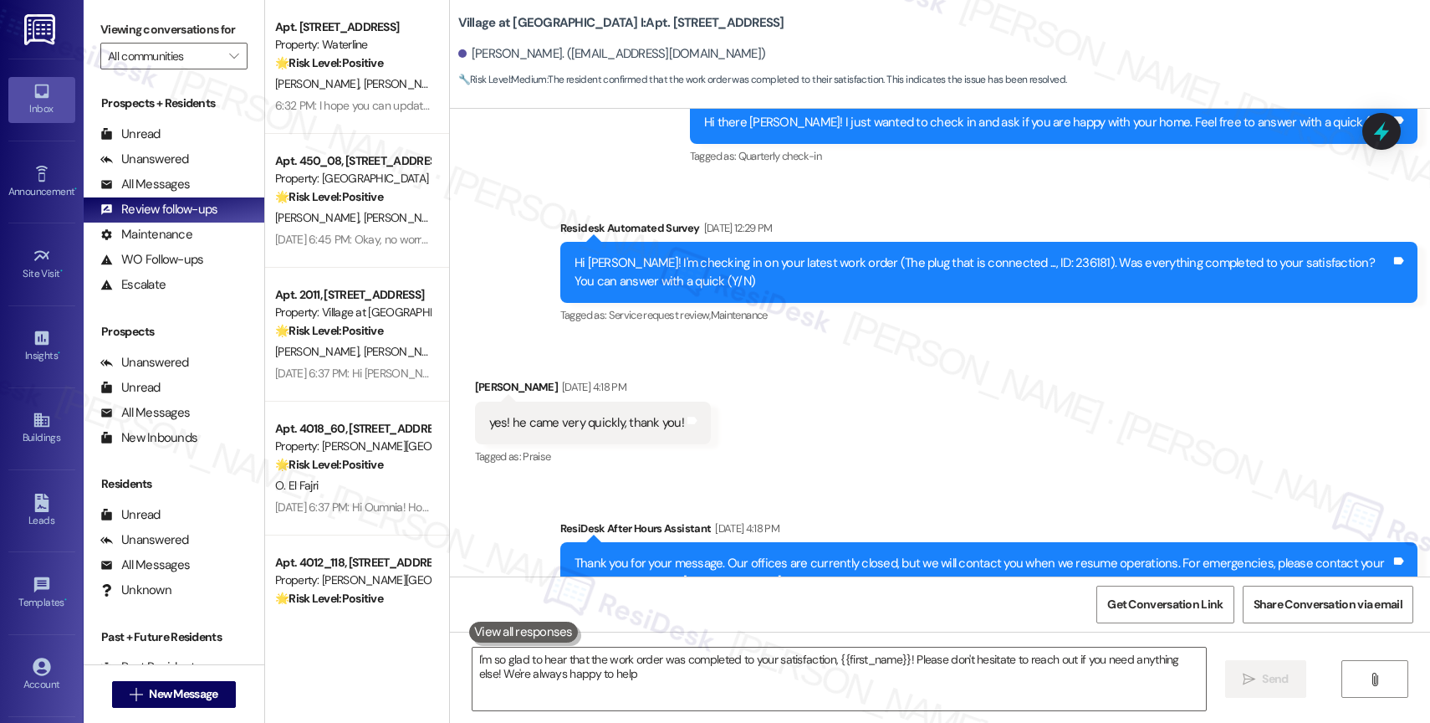
type textarea "I'm so glad to hear that the work order was completed to your satisfaction, {{f…"
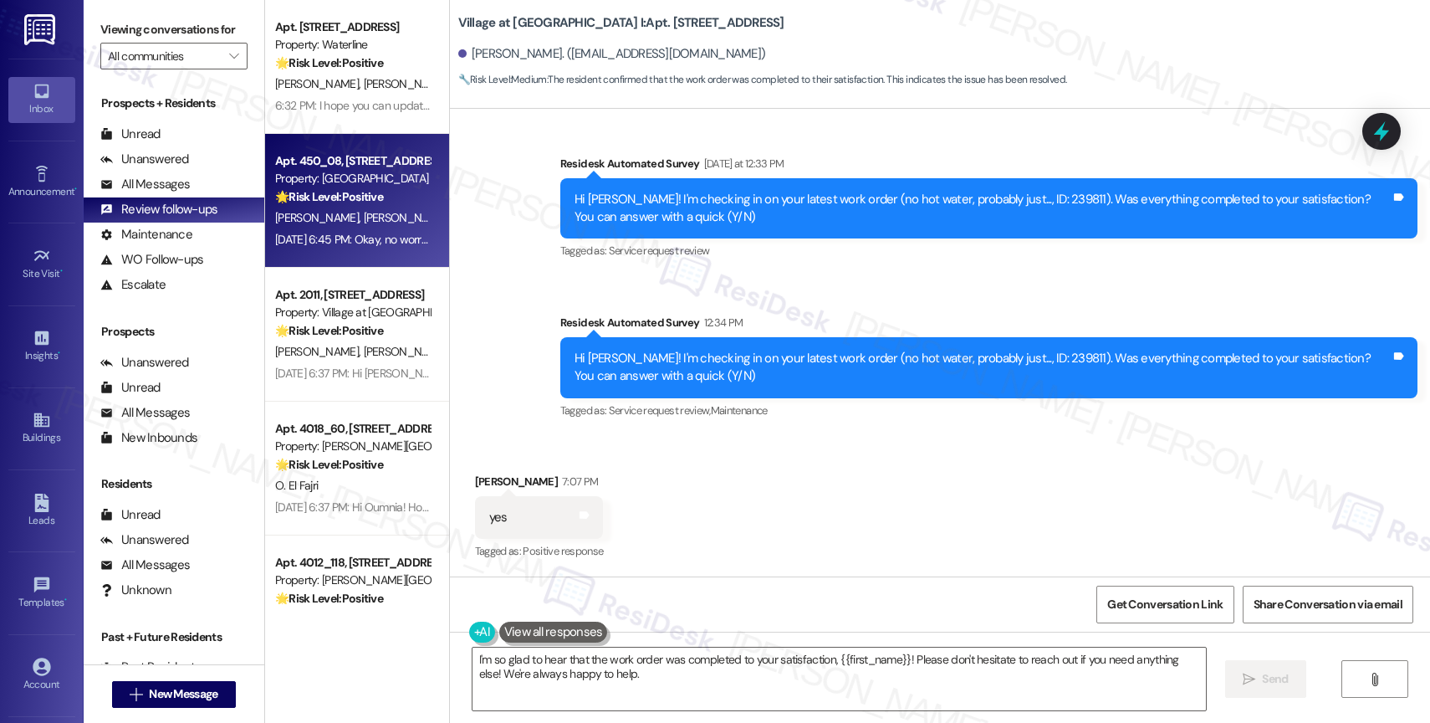
drag, startPoint x: 153, startPoint y: 101, endPoint x: 396, endPoint y: 231, distance: 275.0
click at [289, 202] on div "Viewing conversations for All communities  Prospects + Residents Unread (0) Un…" at bounding box center [757, 361] width 1347 height 723
click at [387, 168] on div "Apt. 450_08, 451 West Broadway" at bounding box center [352, 161] width 155 height 18
type textarea "I'm so glad to hear that the work order was completed to your satisfaction, {{f…"
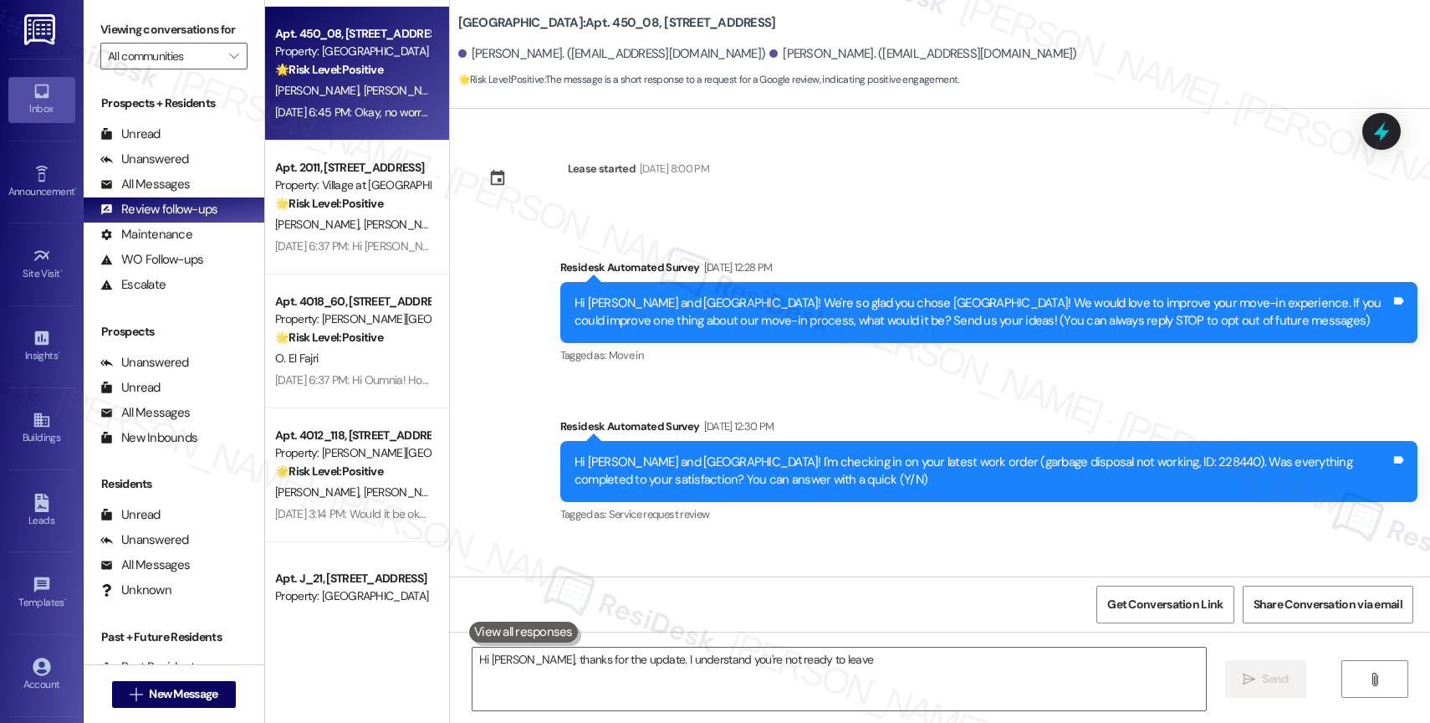
scroll to position [534, 0]
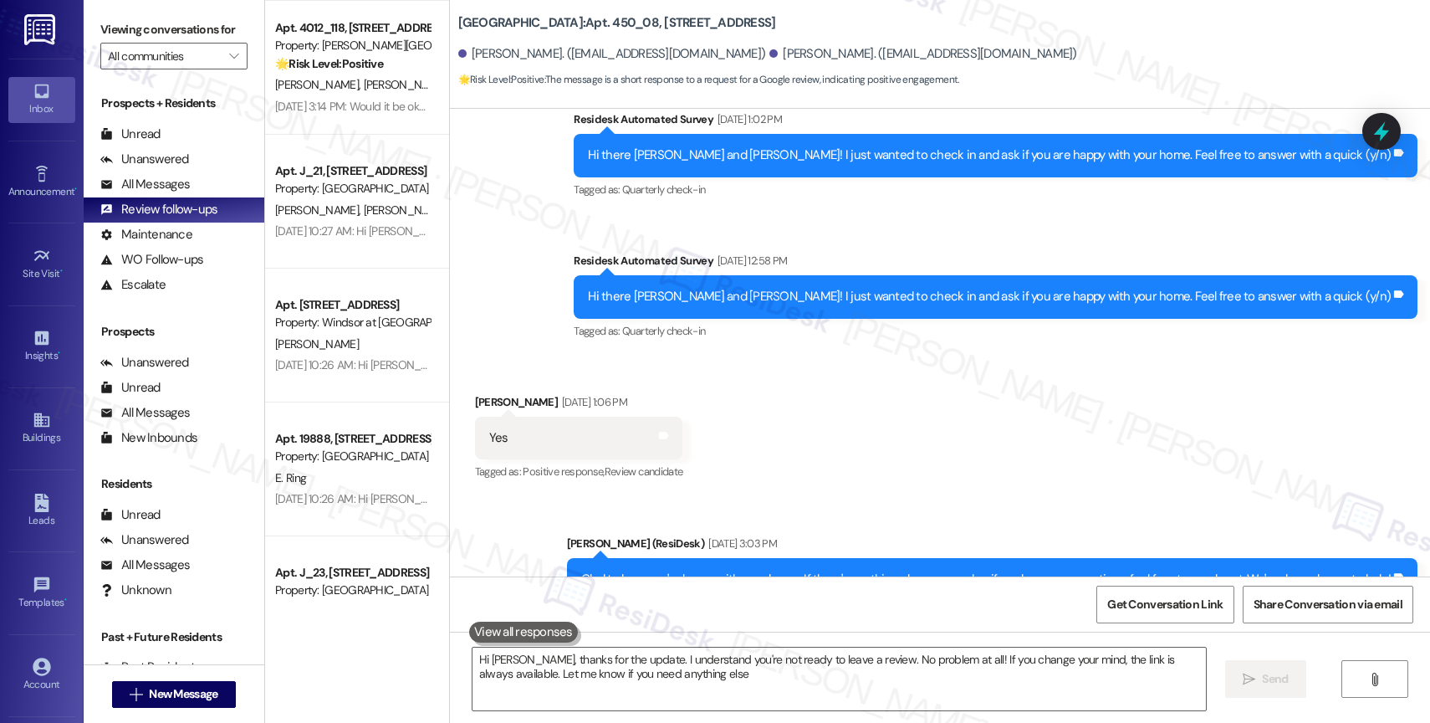
type textarea "Hi Zachary, thanks for the update. I understand you're not ready to leave a rev…"
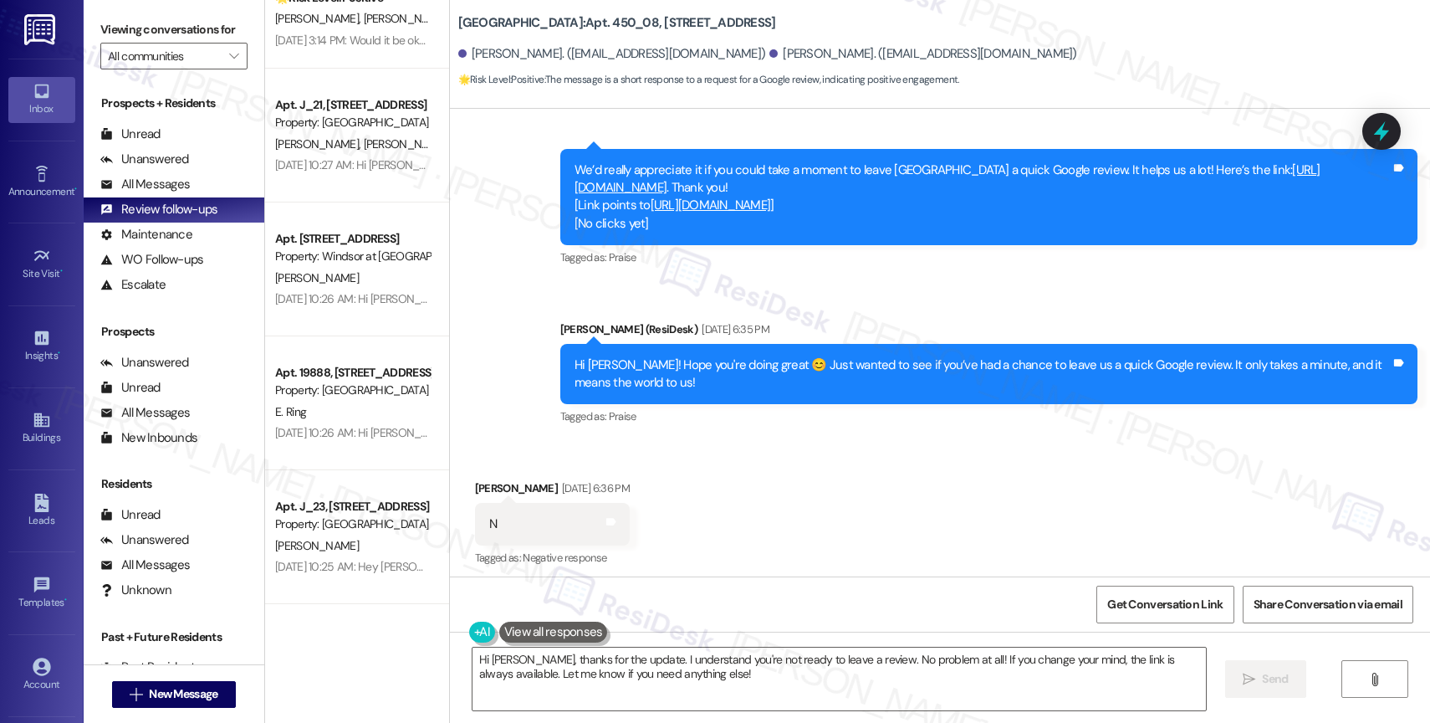
scroll to position [1541, 0]
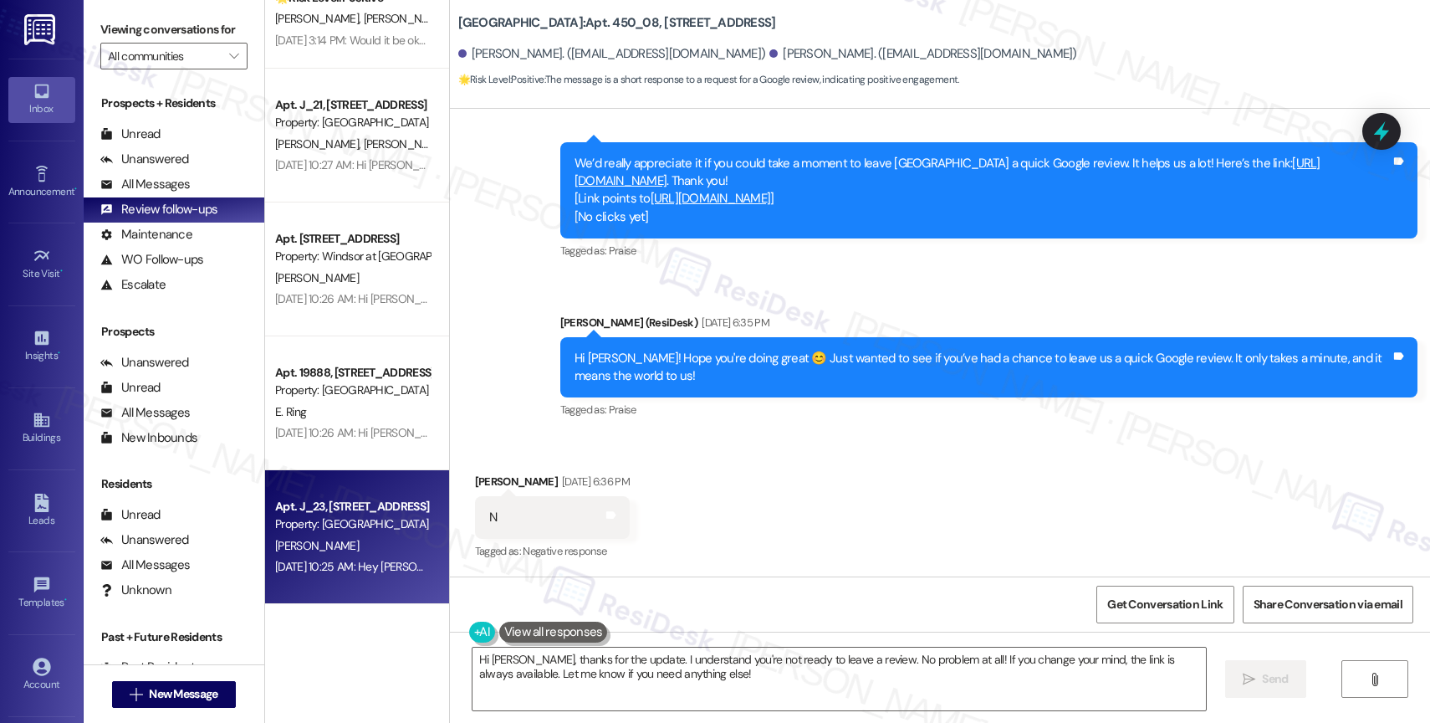
click at [304, 498] on div "Apt. J_23, 11480 SE Sunnyside Road" at bounding box center [352, 507] width 155 height 18
type textarea "Hi Zachary, thanks for the update. I understand you're not ready to leave a rev…"
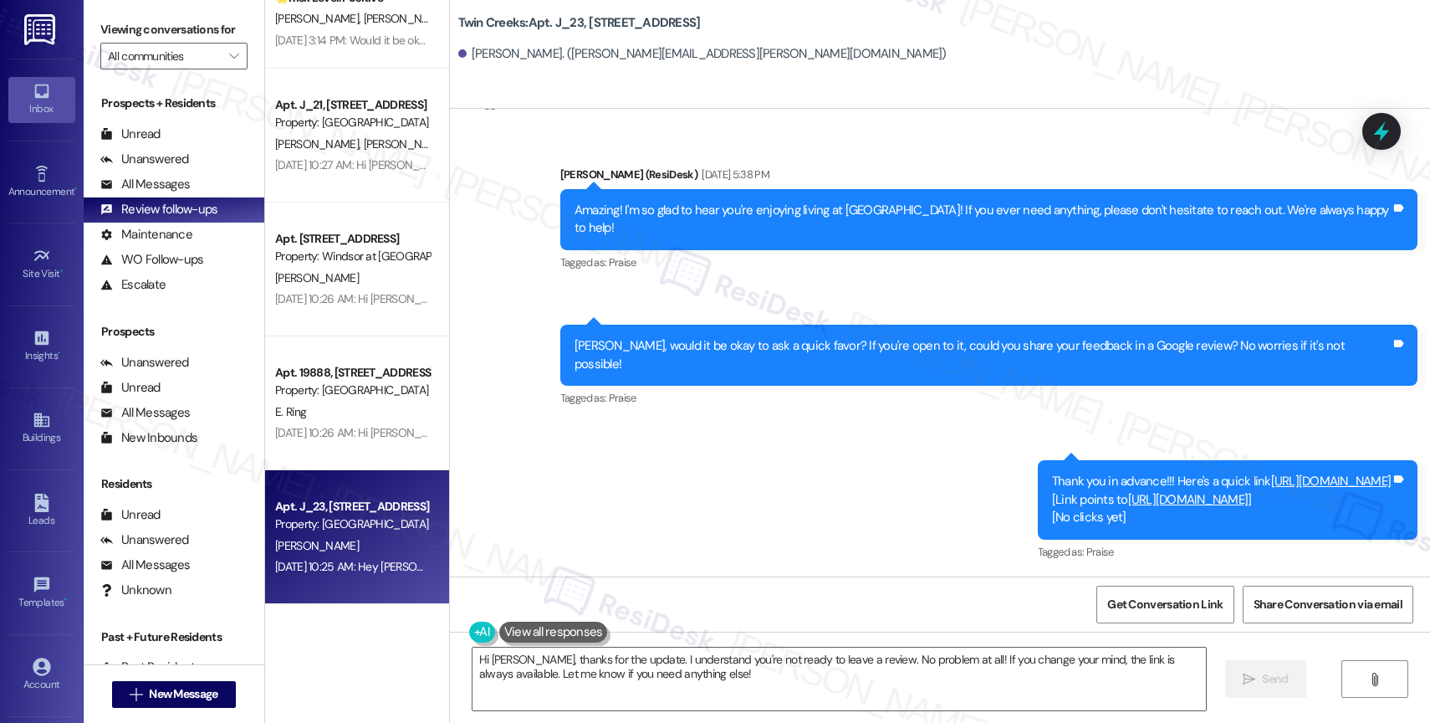
scroll to position [1092, 0]
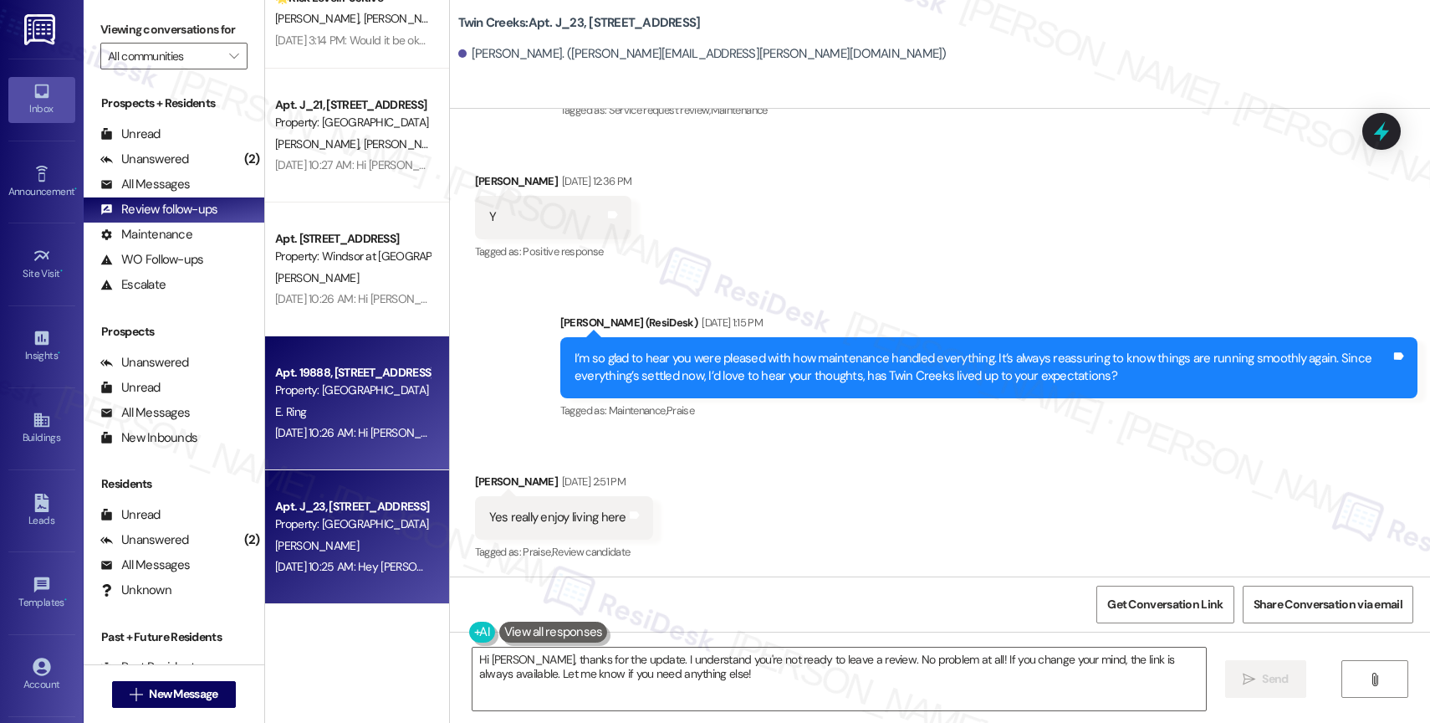
click at [335, 371] on div "Apt. 19888, 15150 Gifford Ln" at bounding box center [352, 373] width 155 height 18
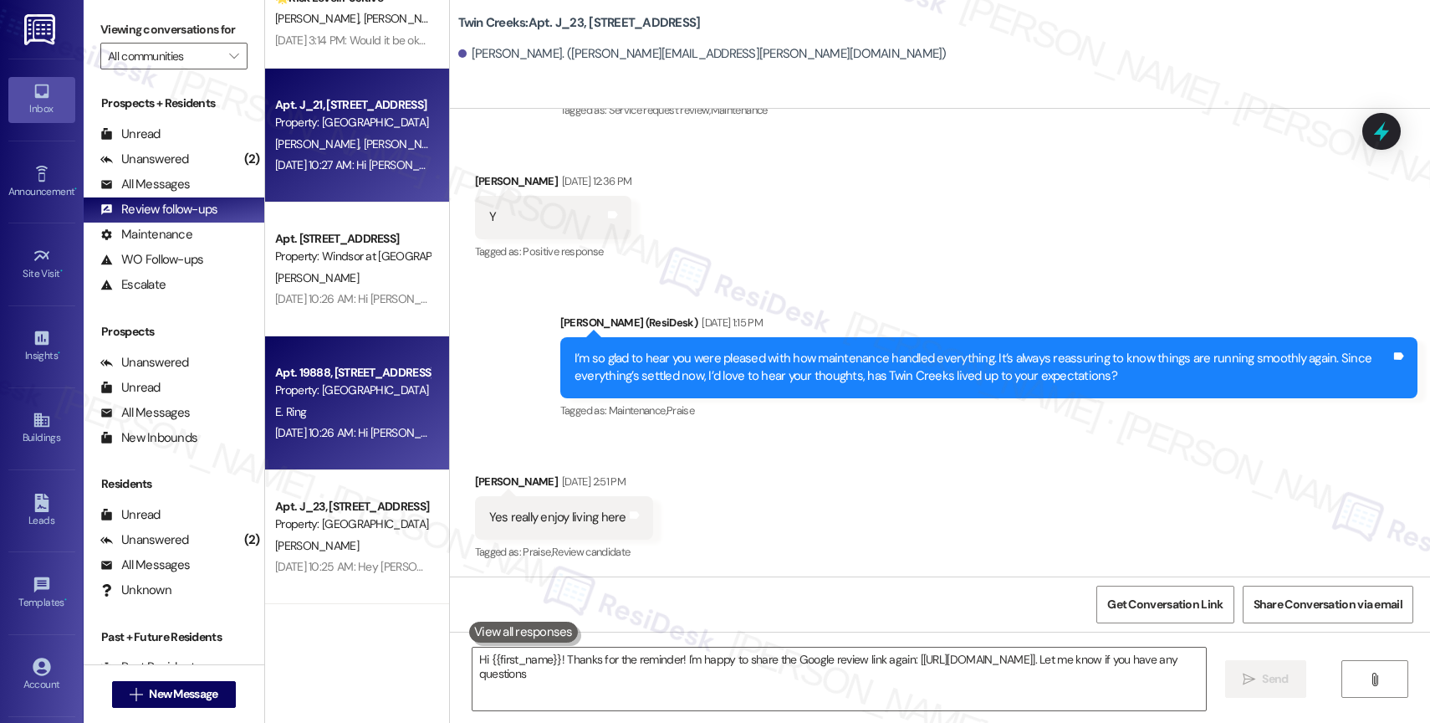
type textarea "Hi {{first_name}}! Thanks for the reminder! I'm happy to share the Google revie…"
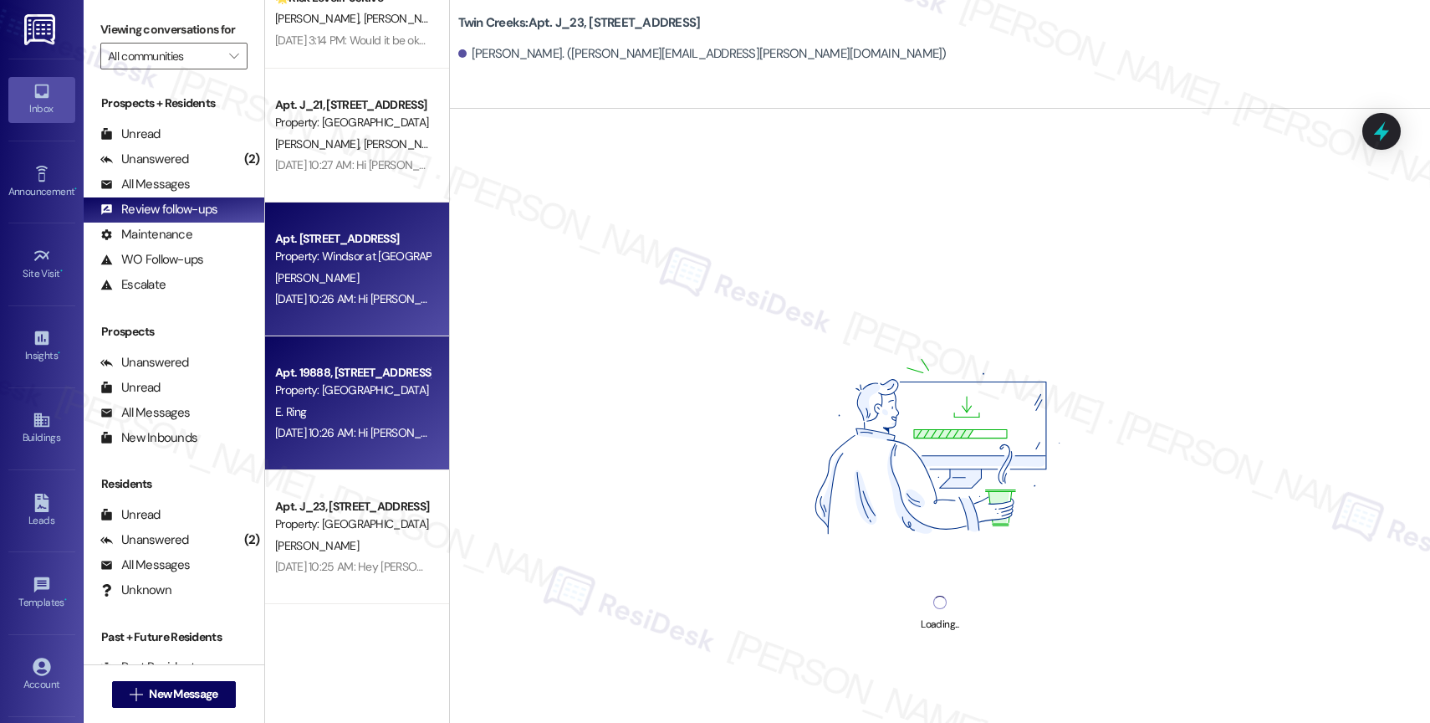
click at [307, 215] on div "Apt. 202, 9350 NE Windsor St Property: Windsor at Amberglen R. Phan Aug 14, 202…" at bounding box center [357, 269] width 184 height 134
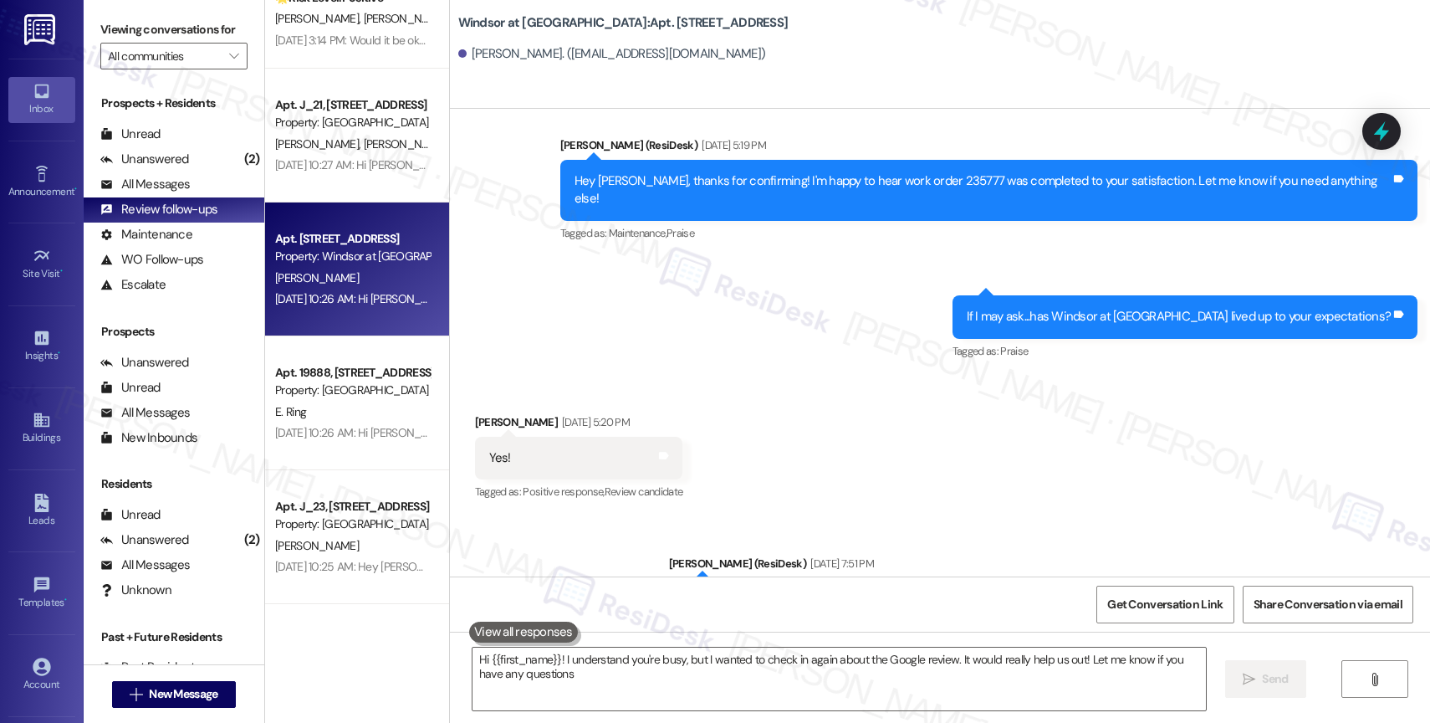
type textarea "Hi {{first_name}}! I understand you're busy, but I wanted to check in again abo…"
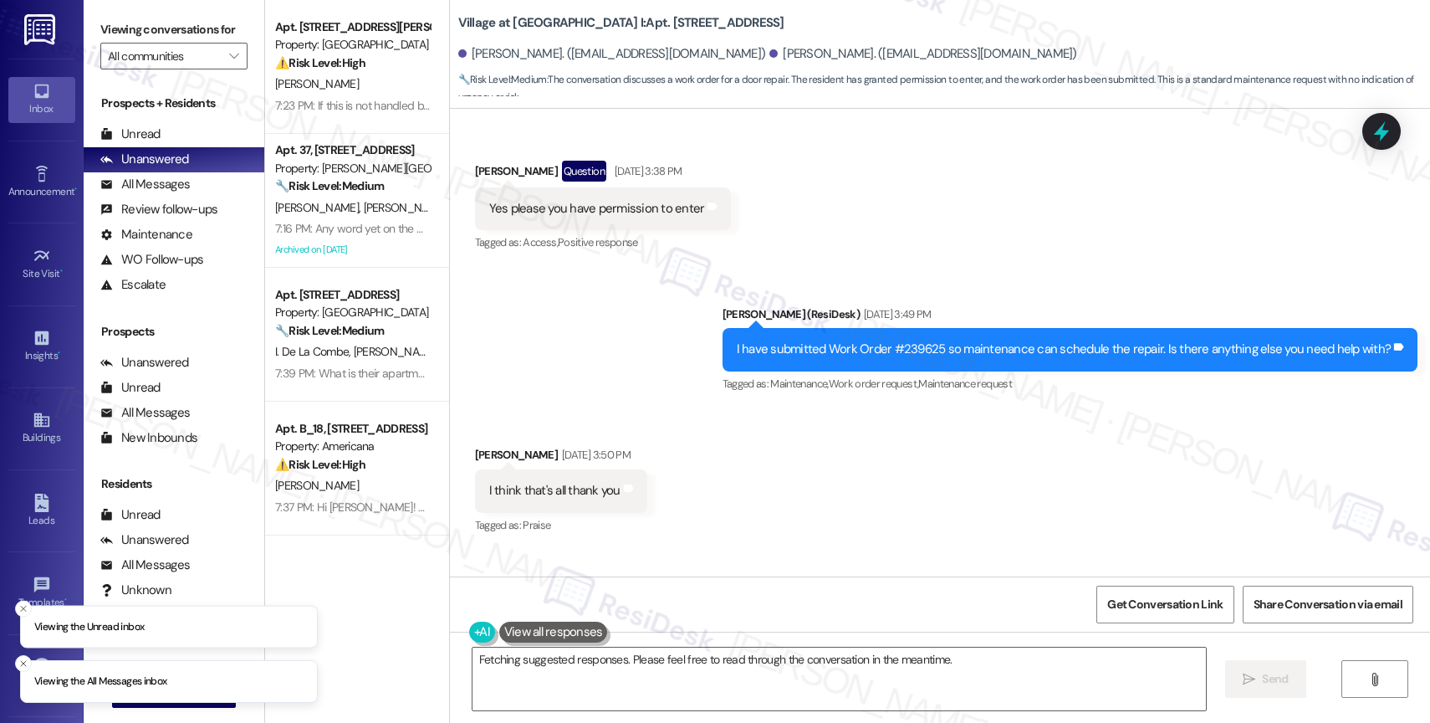
scroll to position [2121, 0]
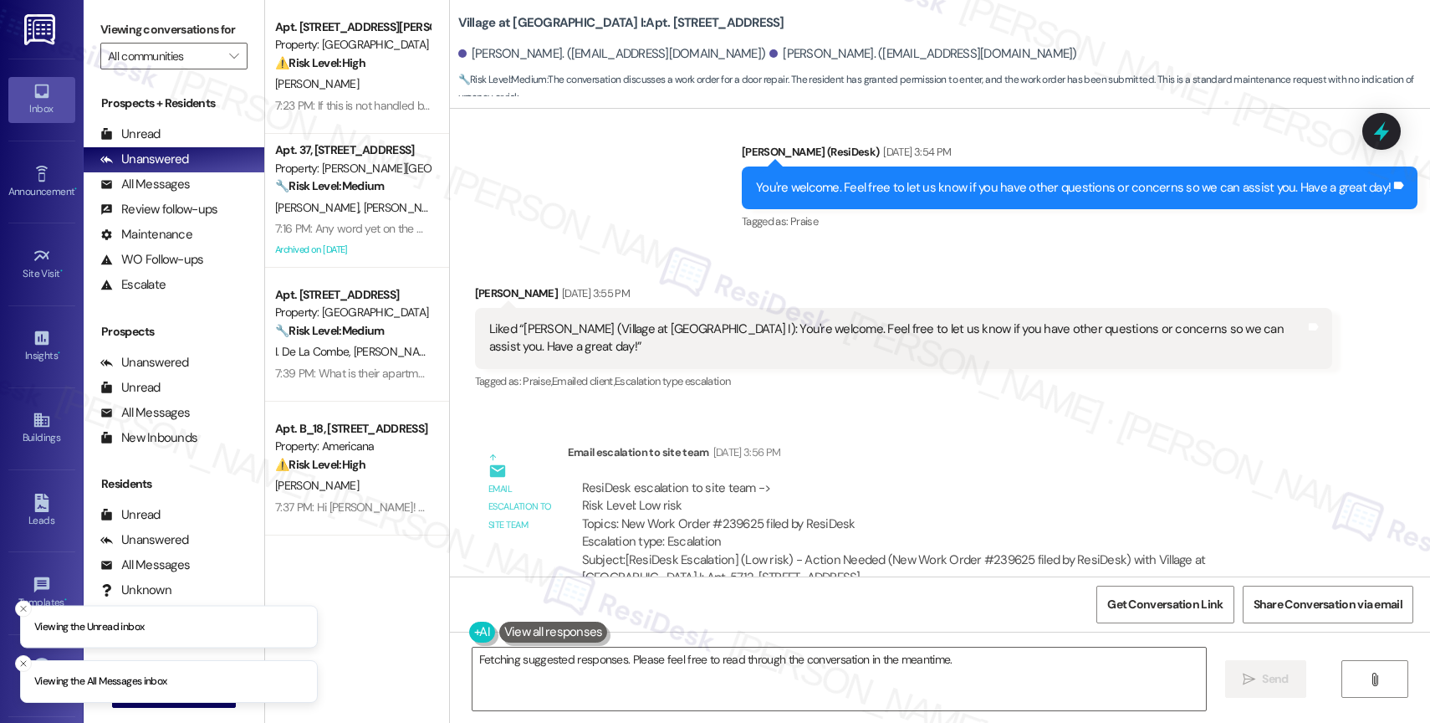
click at [887, 272] on div "Received via SMS Lanto Rabenarivo Aug 14, 2025 at 3:55 PM Liked “Sarah (Village…" at bounding box center [904, 339] width 882 height 134
